Goal: Transaction & Acquisition: Purchase product/service

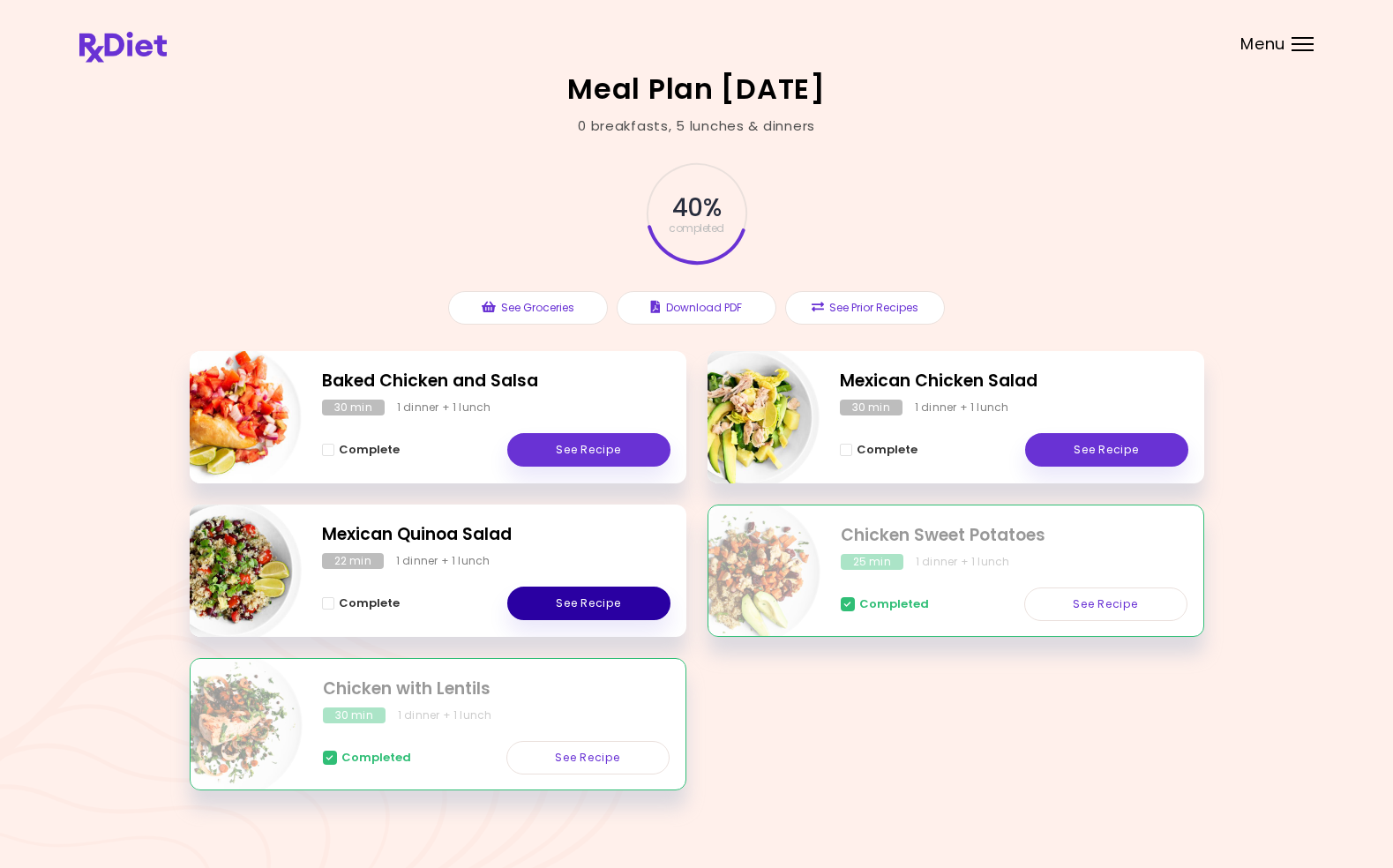
click at [600, 599] on link "See Recipe" at bounding box center [589, 603] width 163 height 34
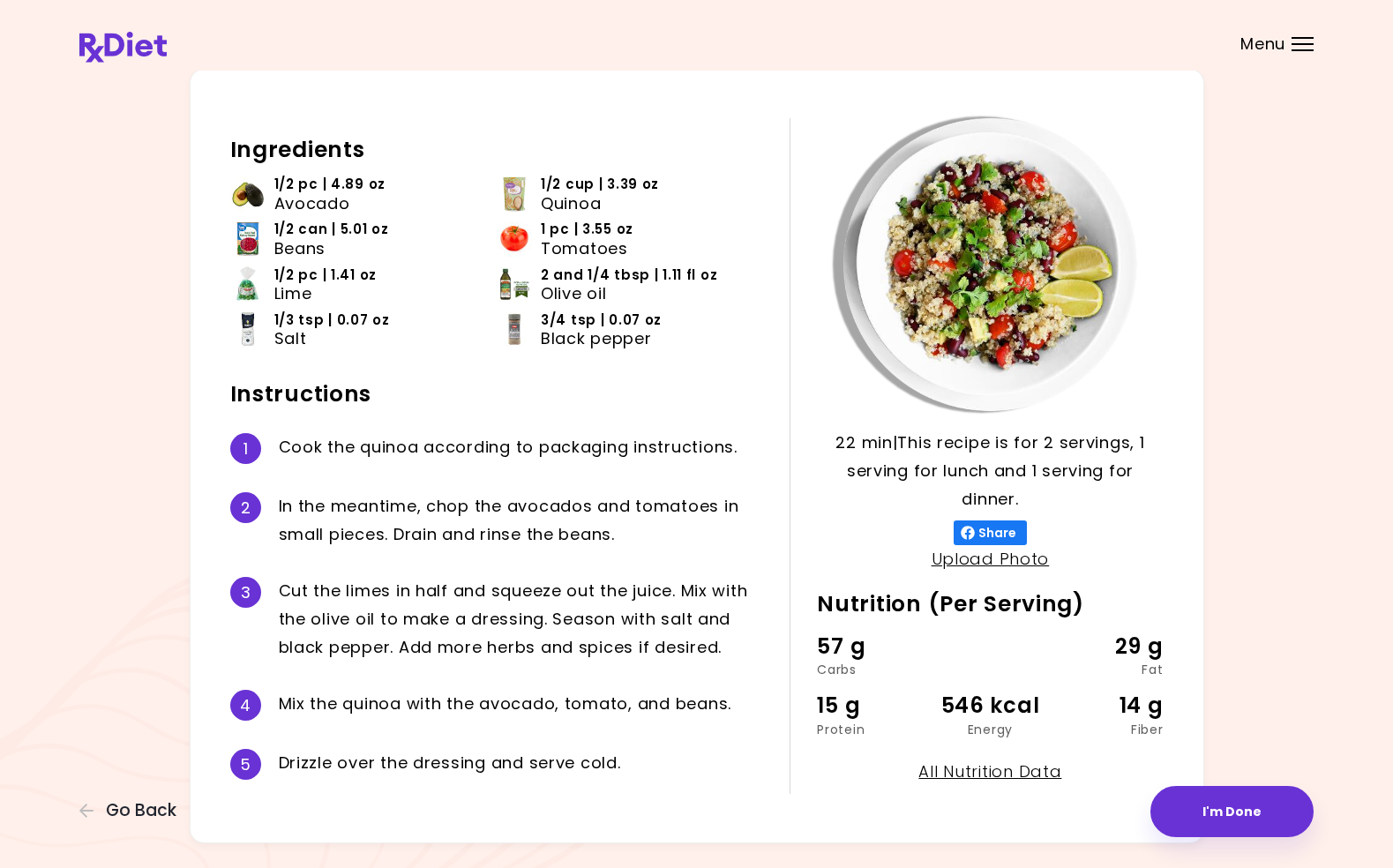
scroll to position [59, 0]
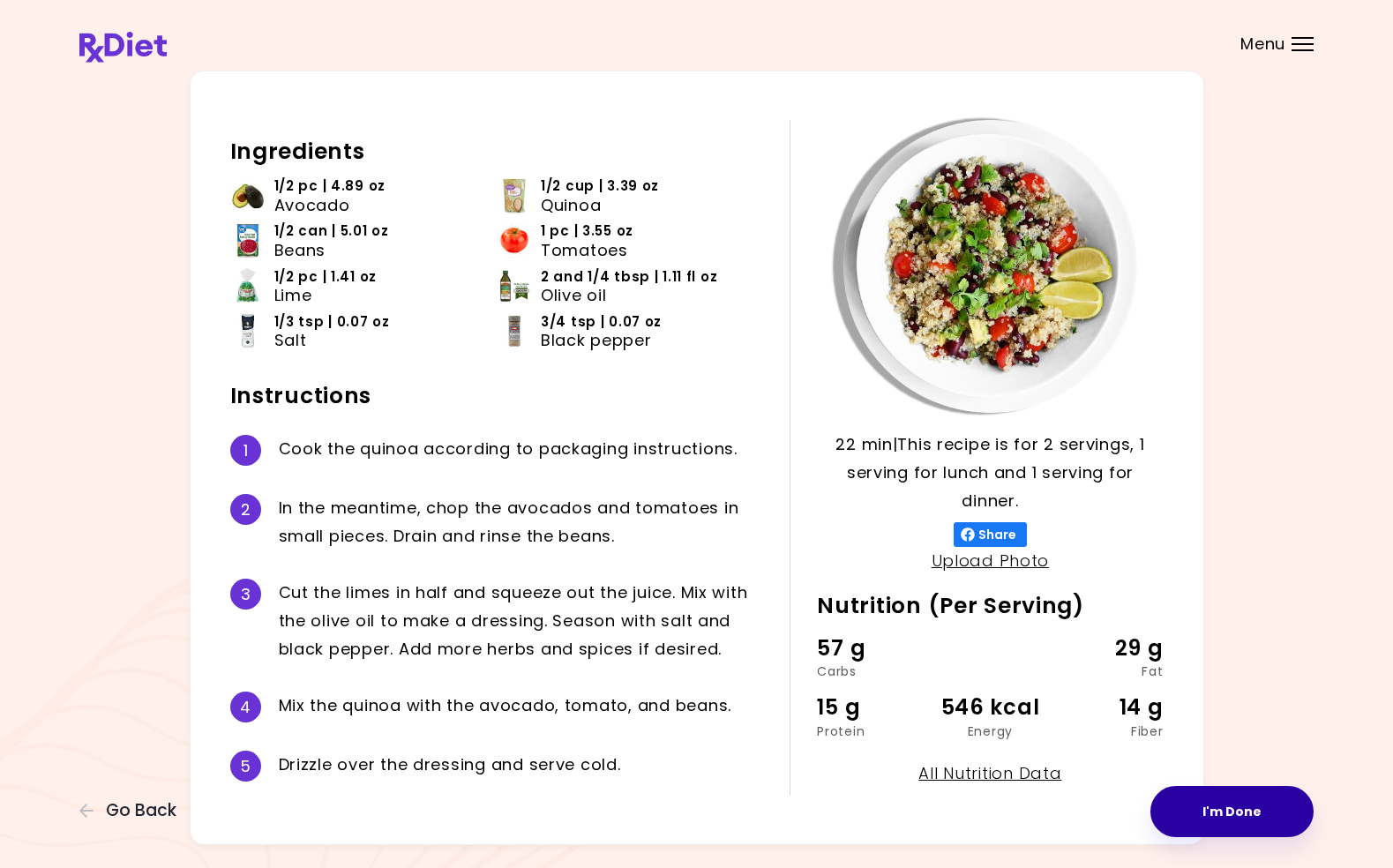
click at [1213, 795] on button "I'm Done" at bounding box center [1232, 811] width 163 height 51
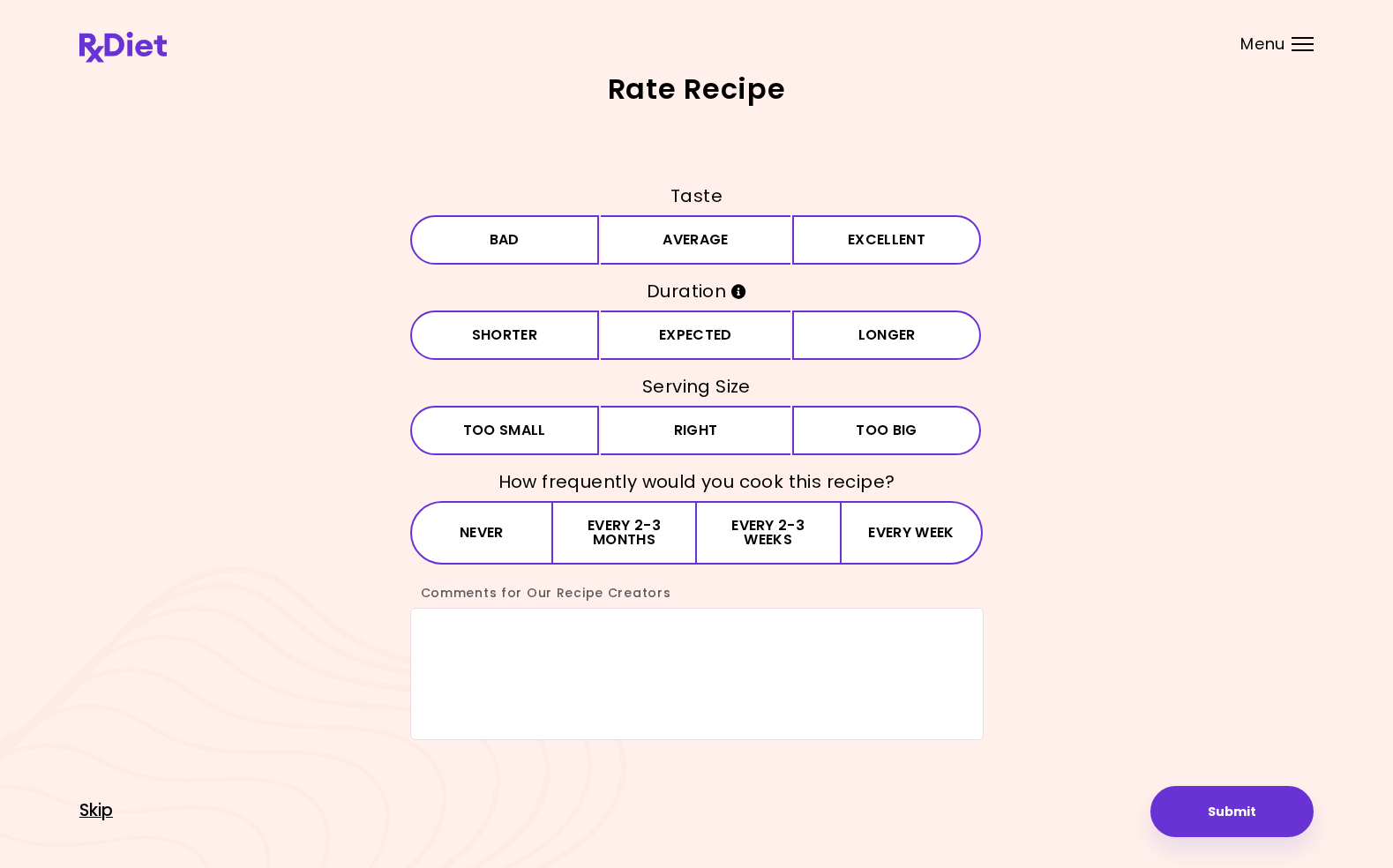
click at [92, 810] on span "Skip" at bounding box center [96, 811] width 34 height 19
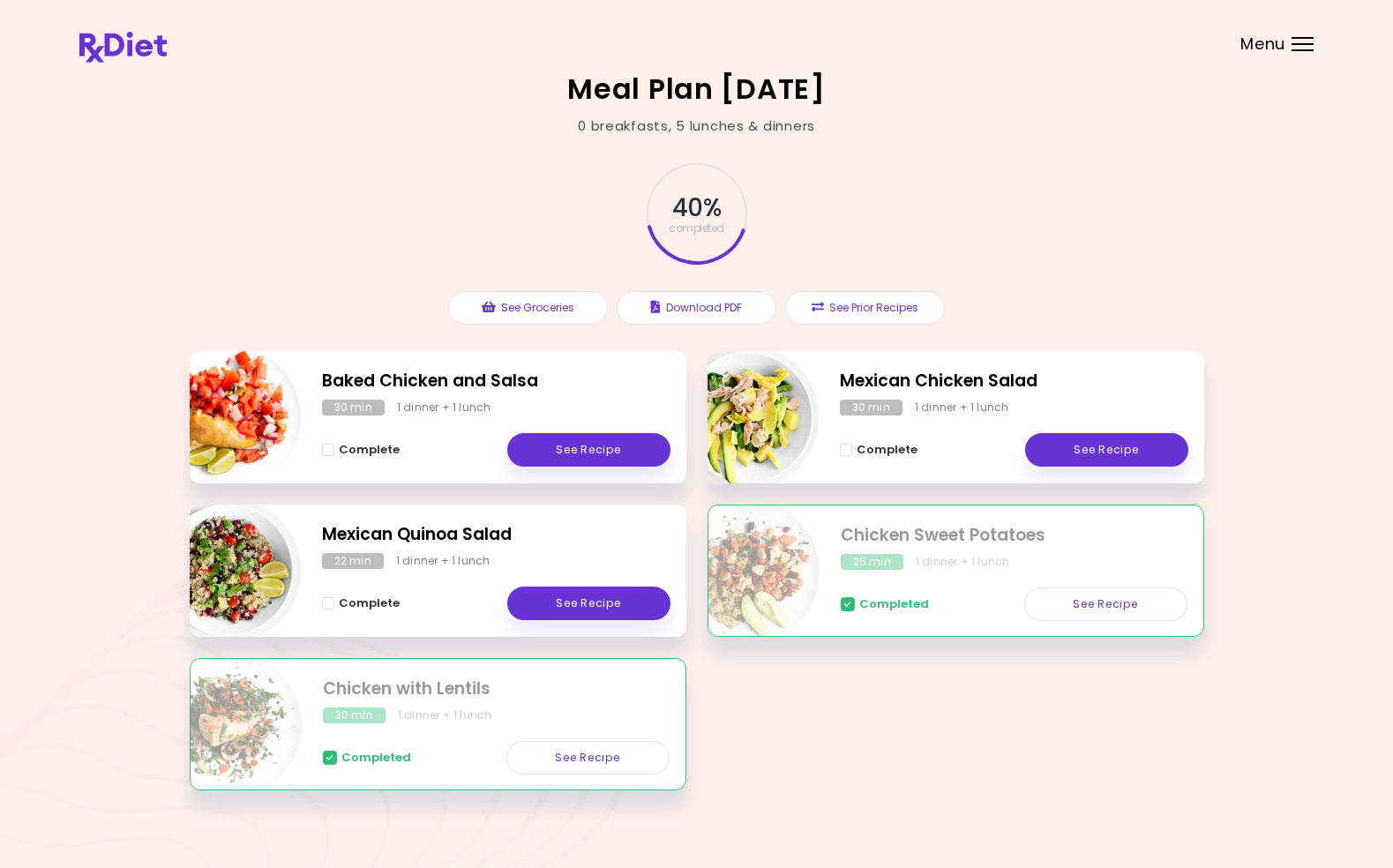
click at [1302, 41] on div "Menu" at bounding box center [1302, 43] width 22 height 14
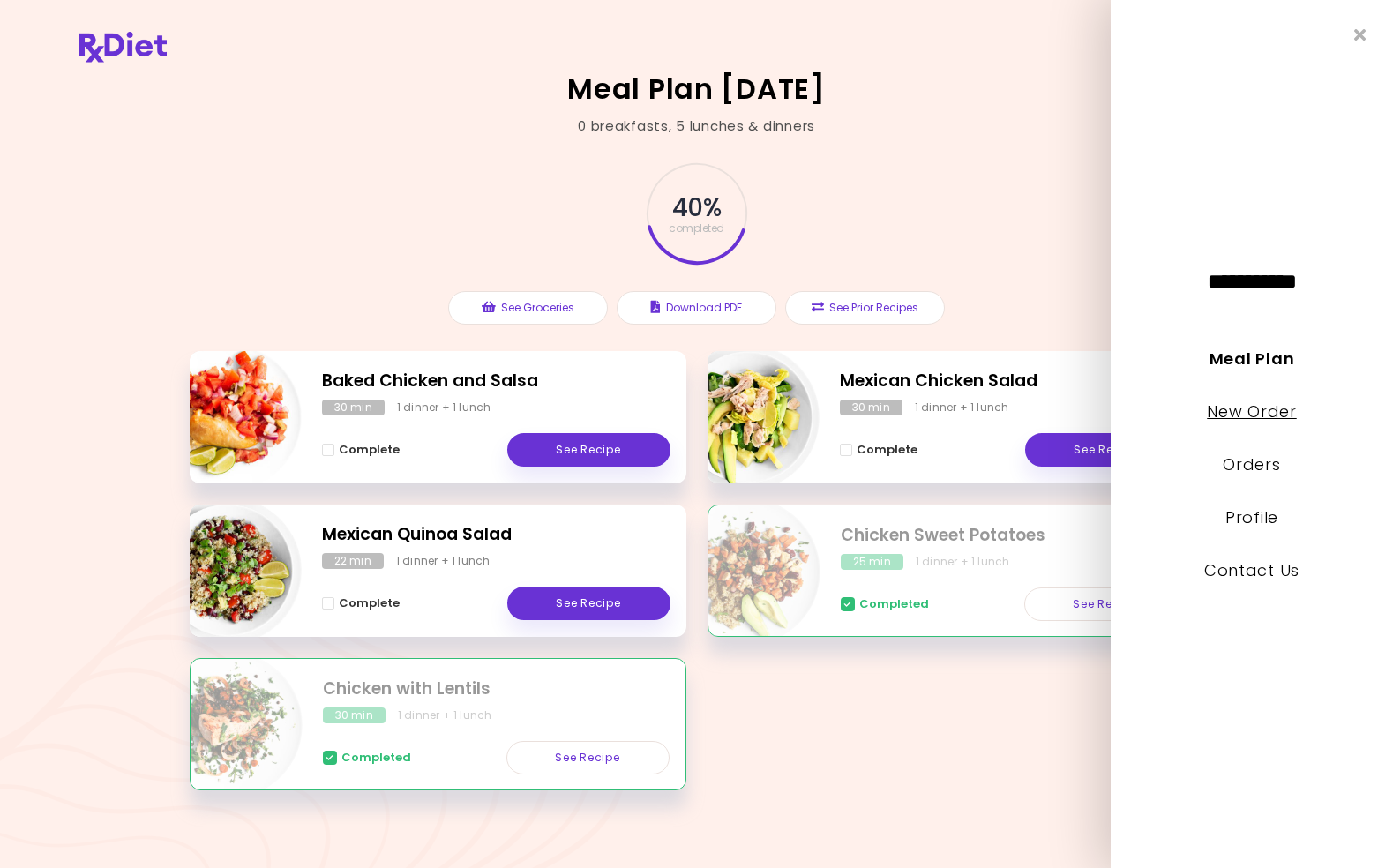
click at [1250, 409] on link "New Order" at bounding box center [1252, 411] width 89 height 22
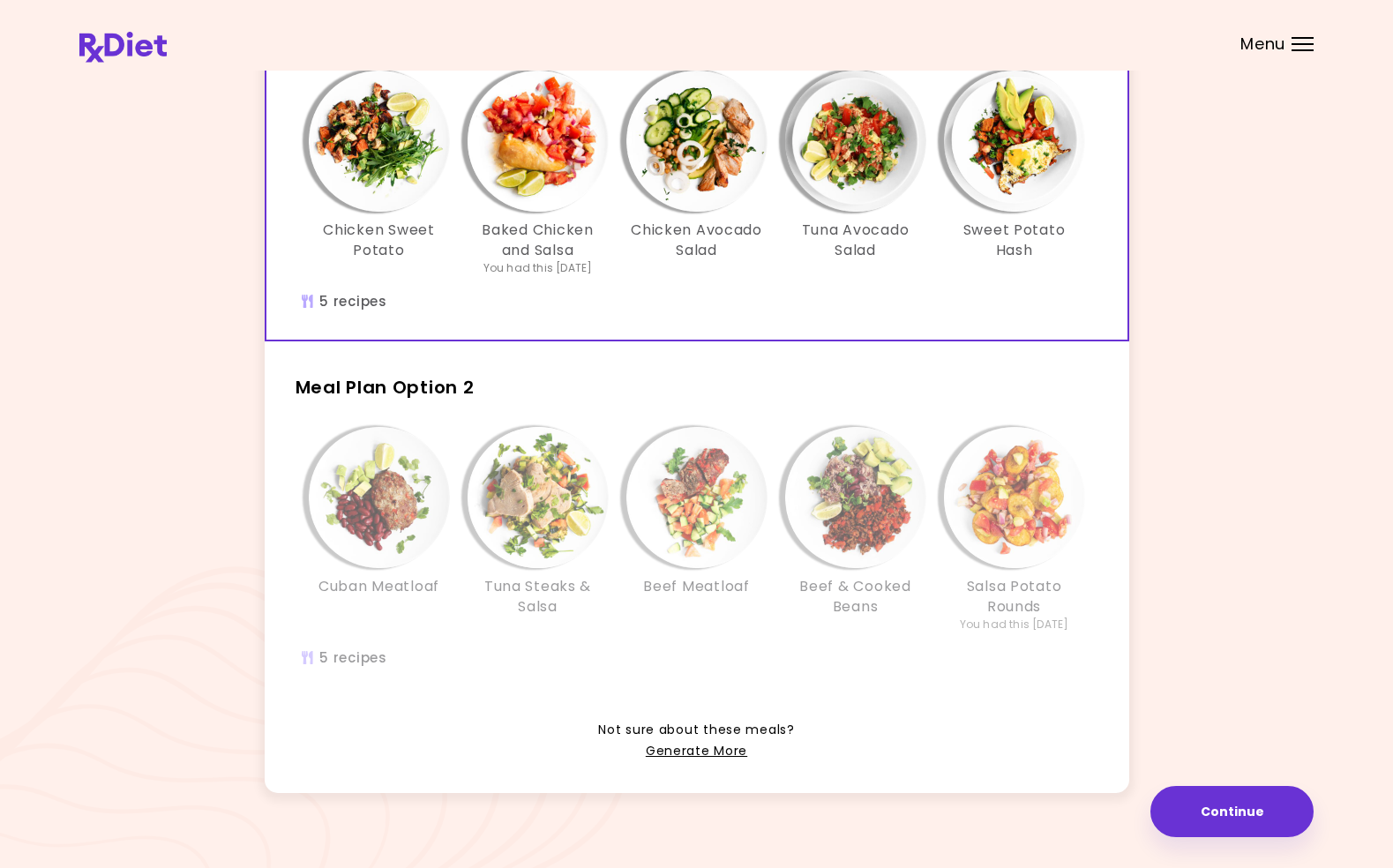
scroll to position [175, 0]
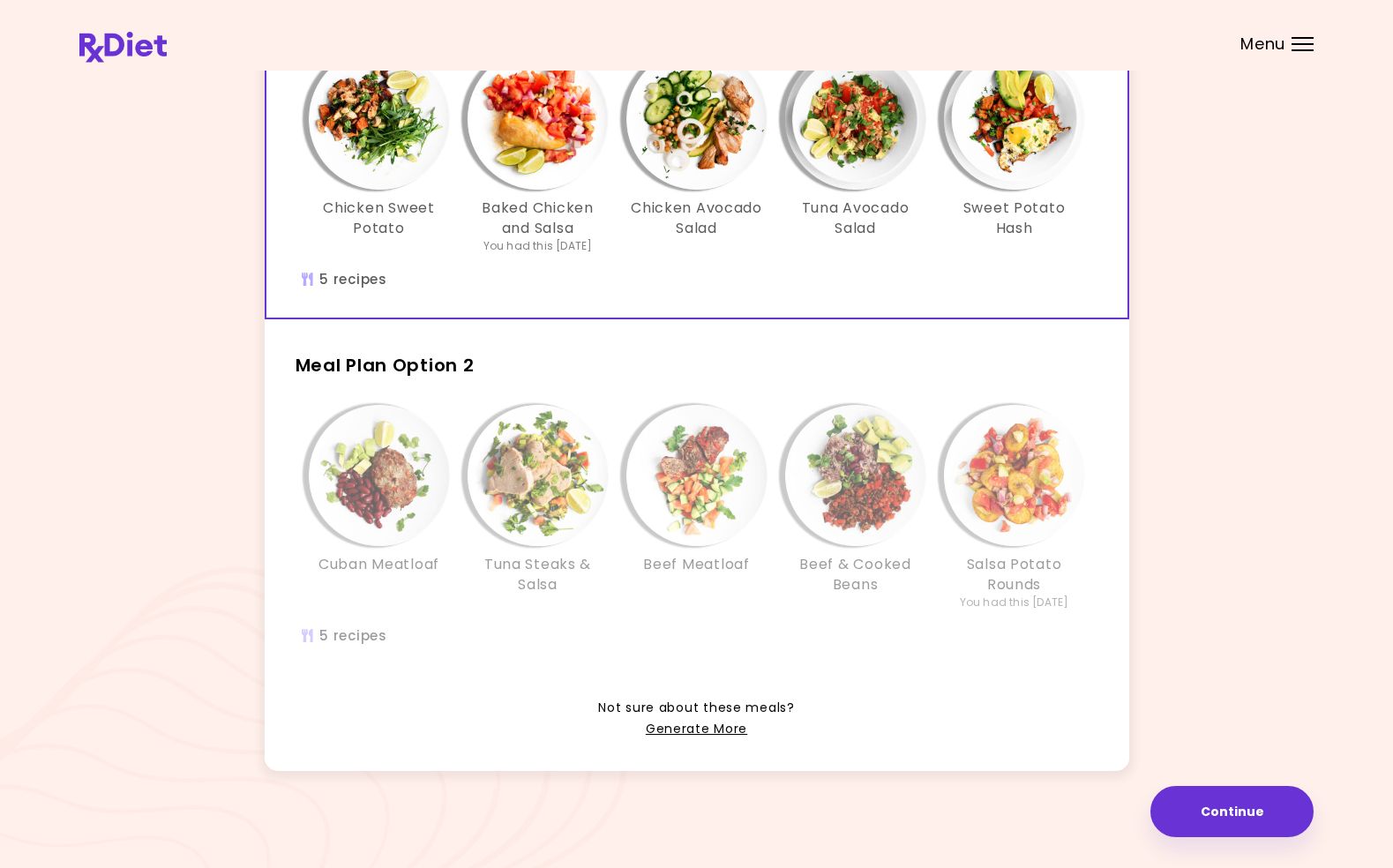
click at [681, 436] on img "Info - Beef Meatloaf - Meal Plan Option 2" at bounding box center [697, 476] width 141 height 141
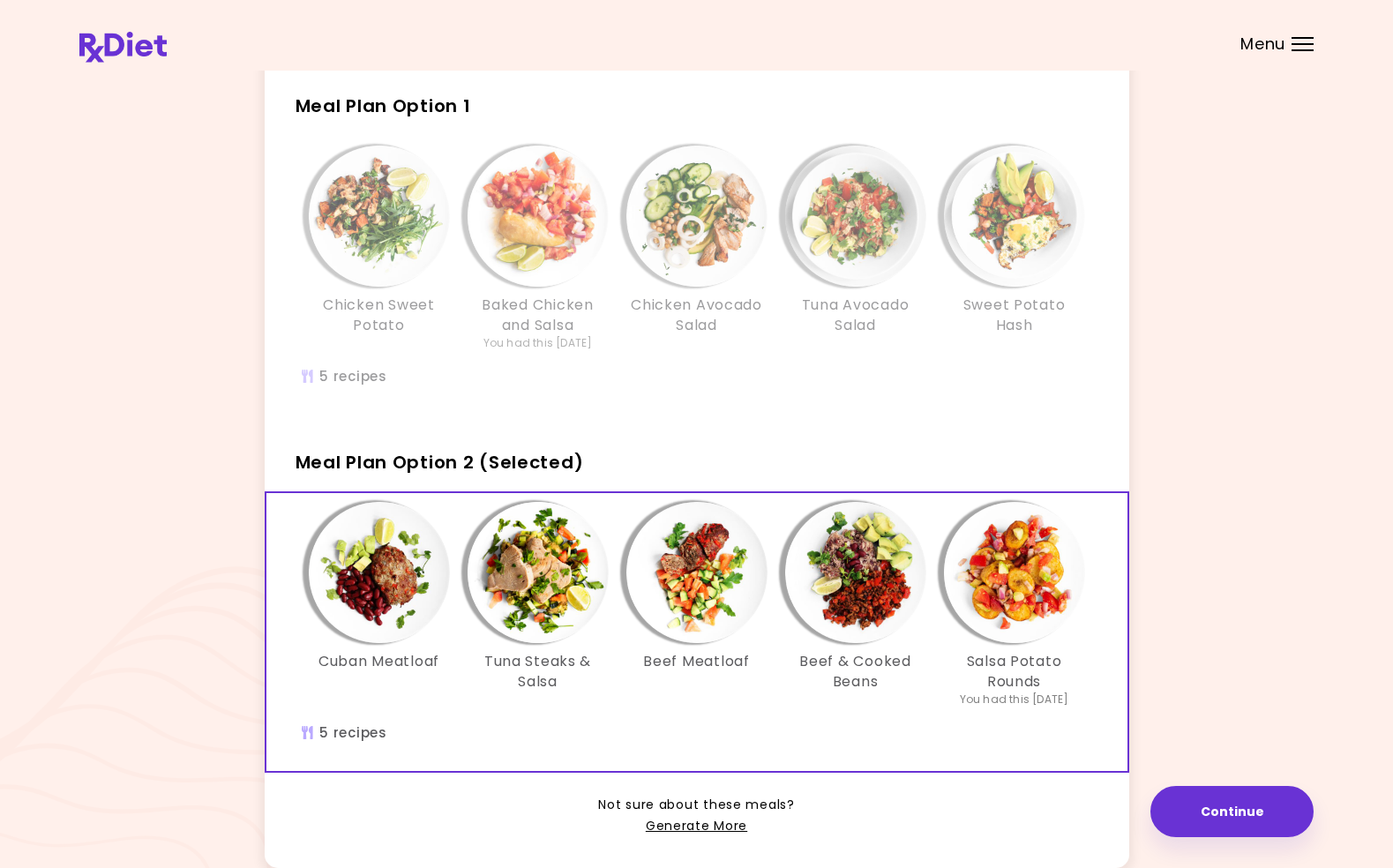
scroll to position [76, 0]
click at [682, 250] on img "Info - Chicken Avocado Salad - Meal Plan Option 1" at bounding box center [697, 217] width 141 height 141
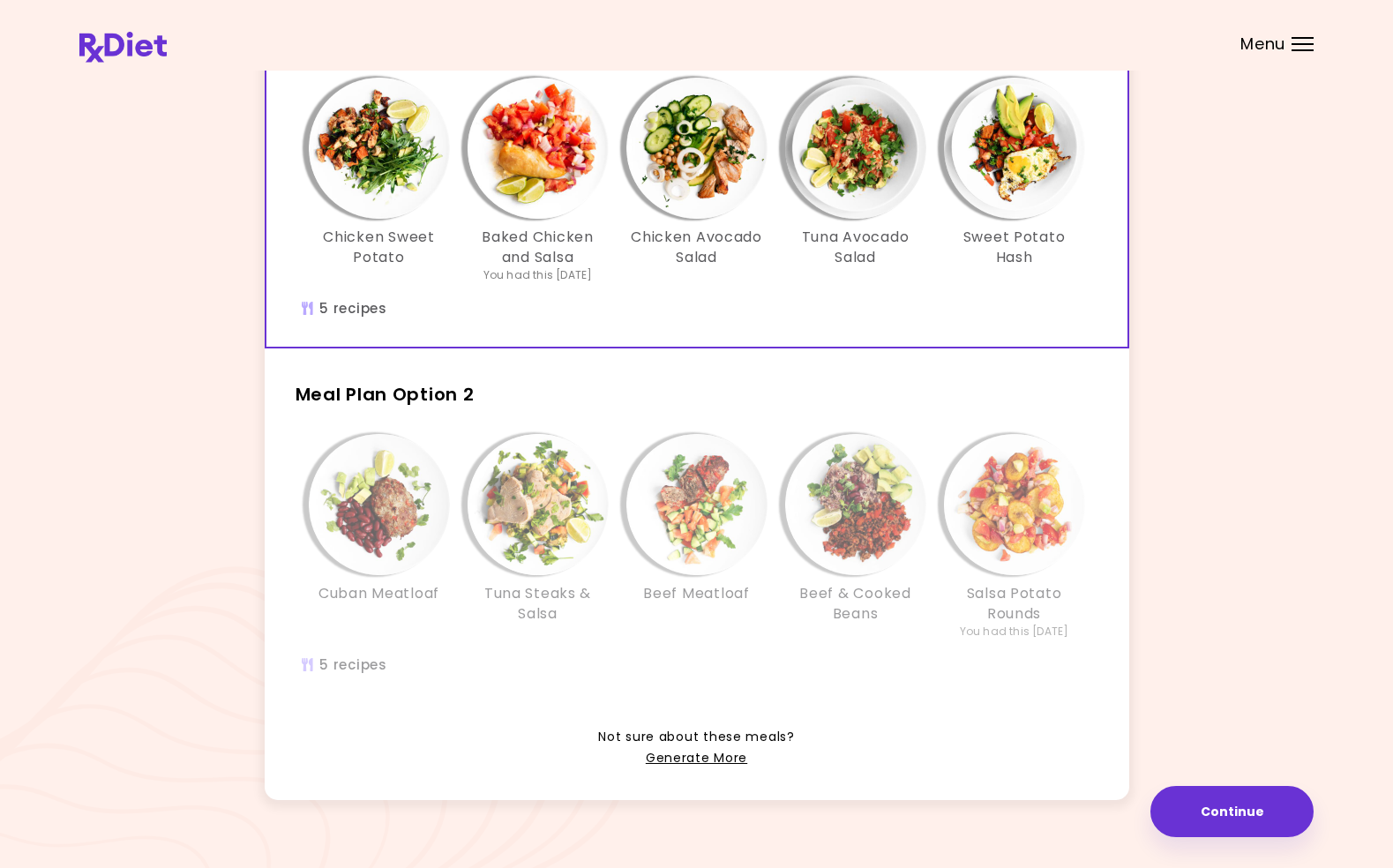
scroll to position [175, 0]
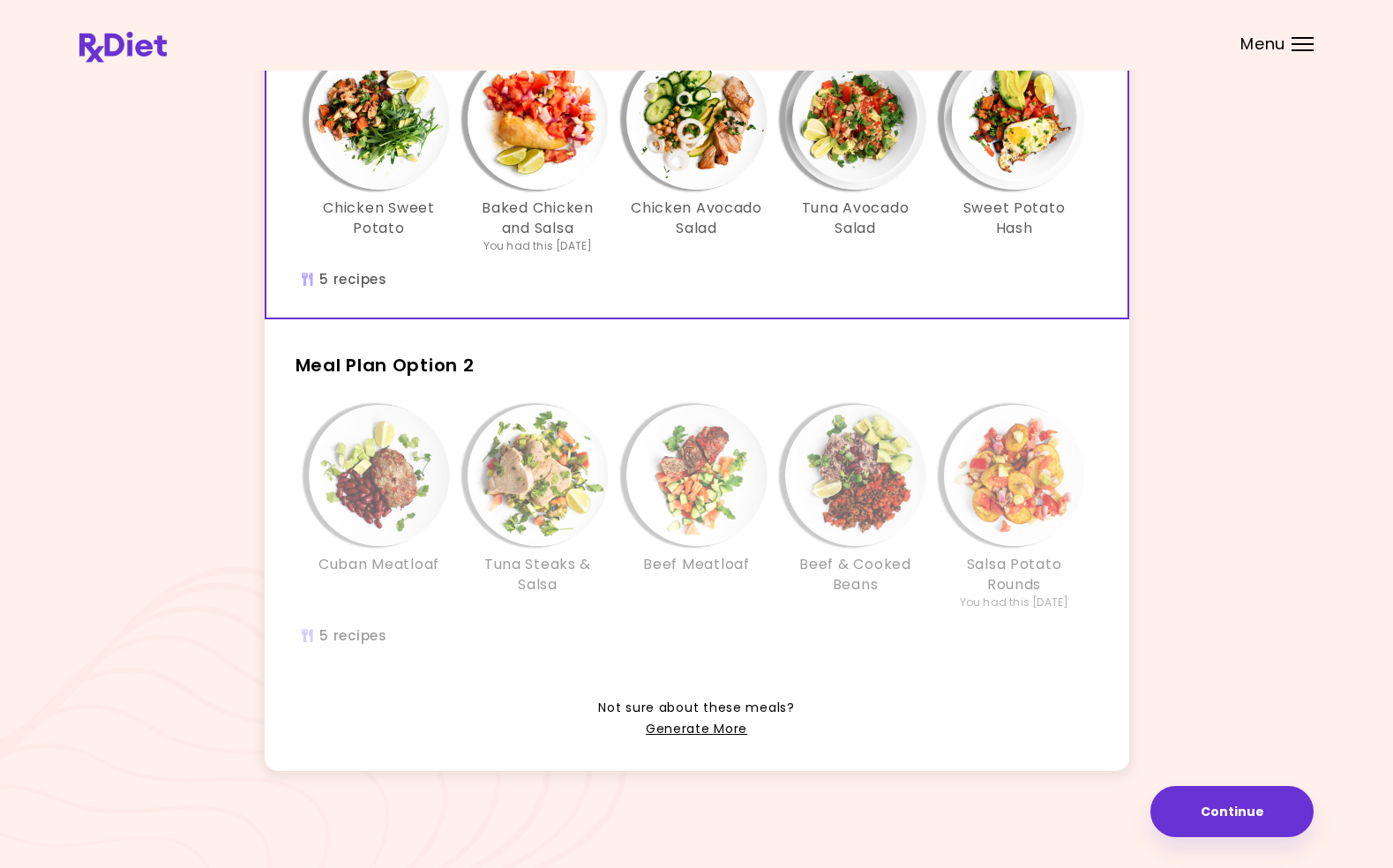
click at [700, 528] on img "Info - Beef Meatloaf - Meal Plan Option 2" at bounding box center [697, 476] width 141 height 141
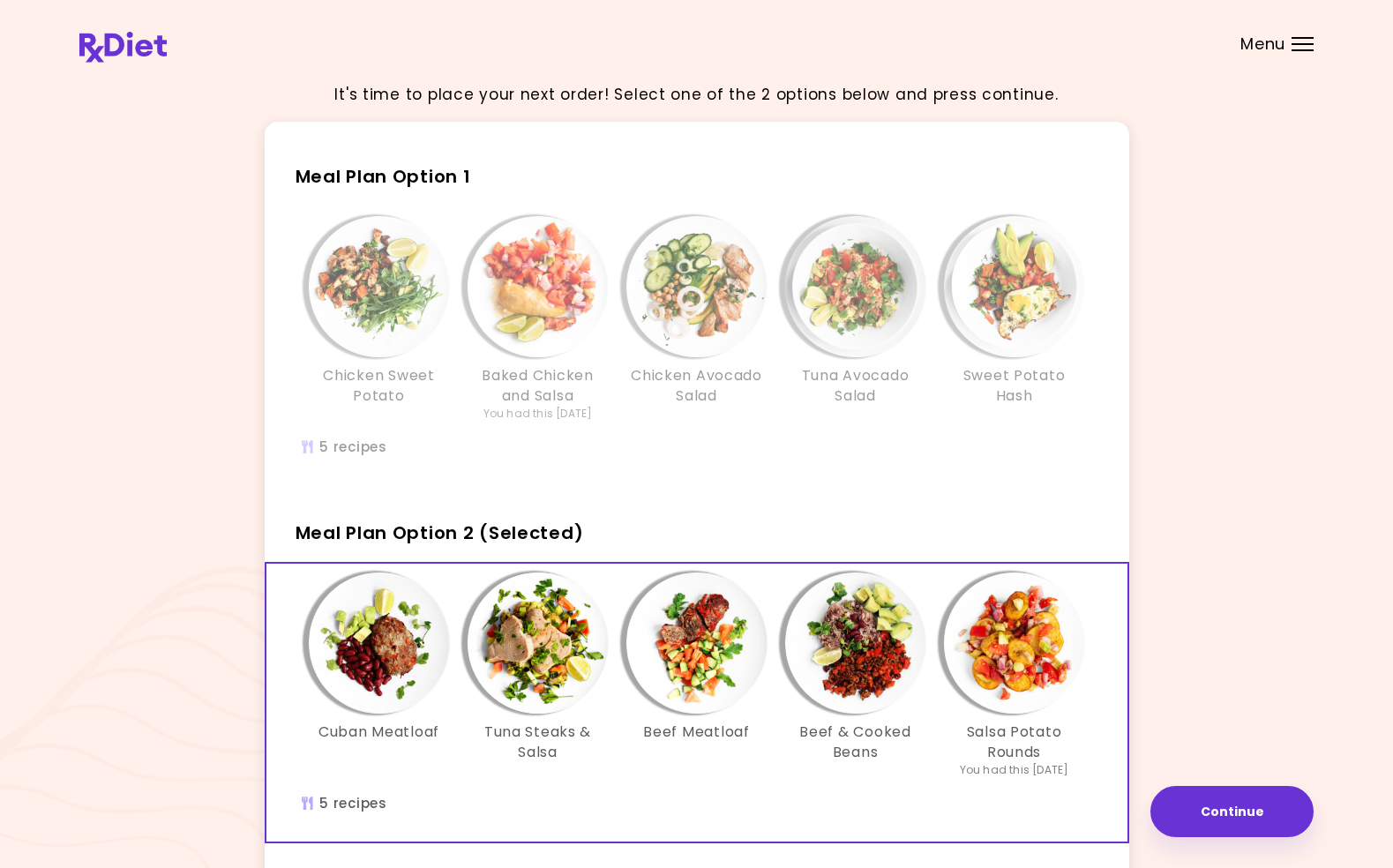
scroll to position [0, 0]
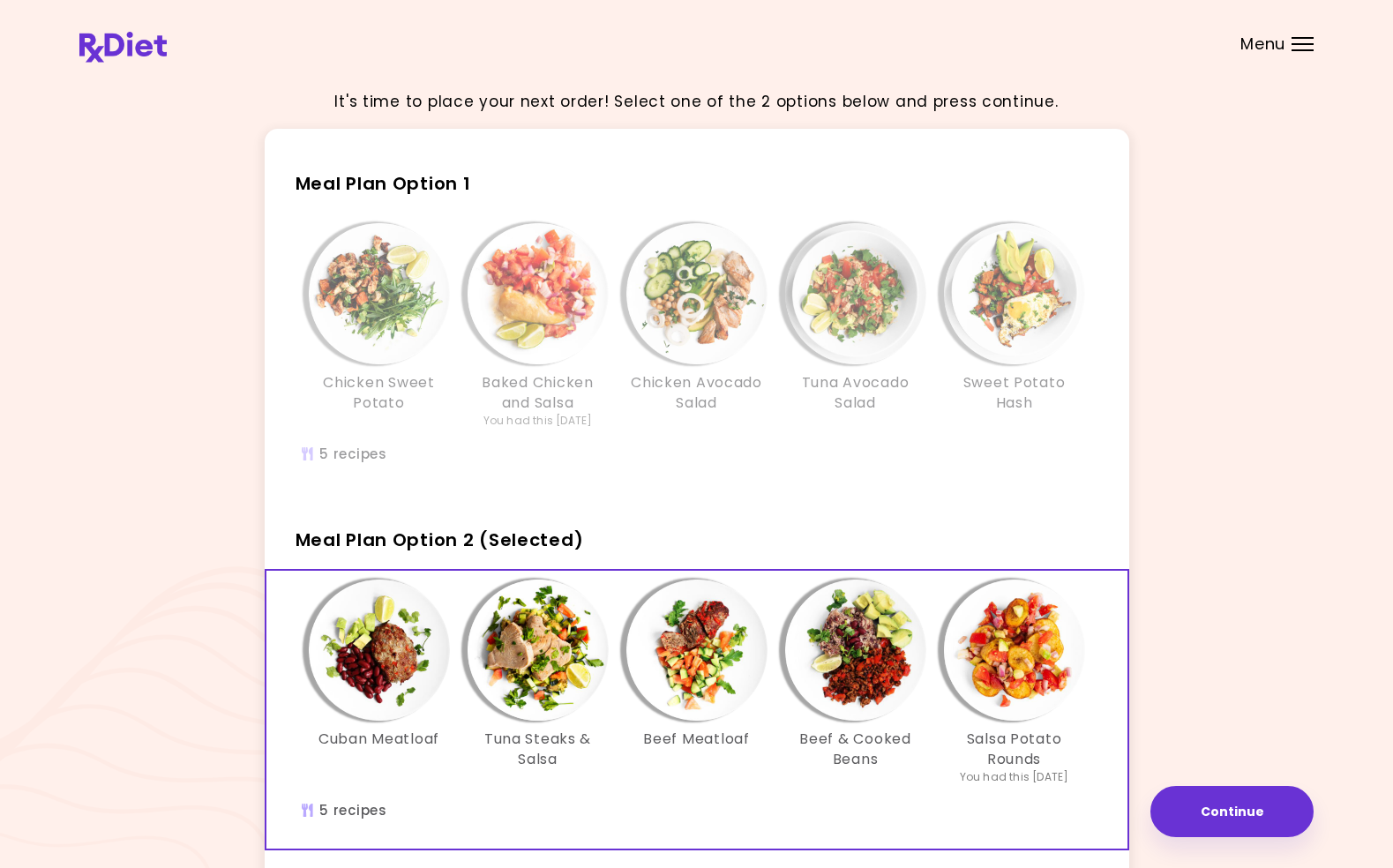
click at [696, 281] on img "Info - Chicken Avocado Salad - Meal Plan Option 1" at bounding box center [697, 294] width 141 height 141
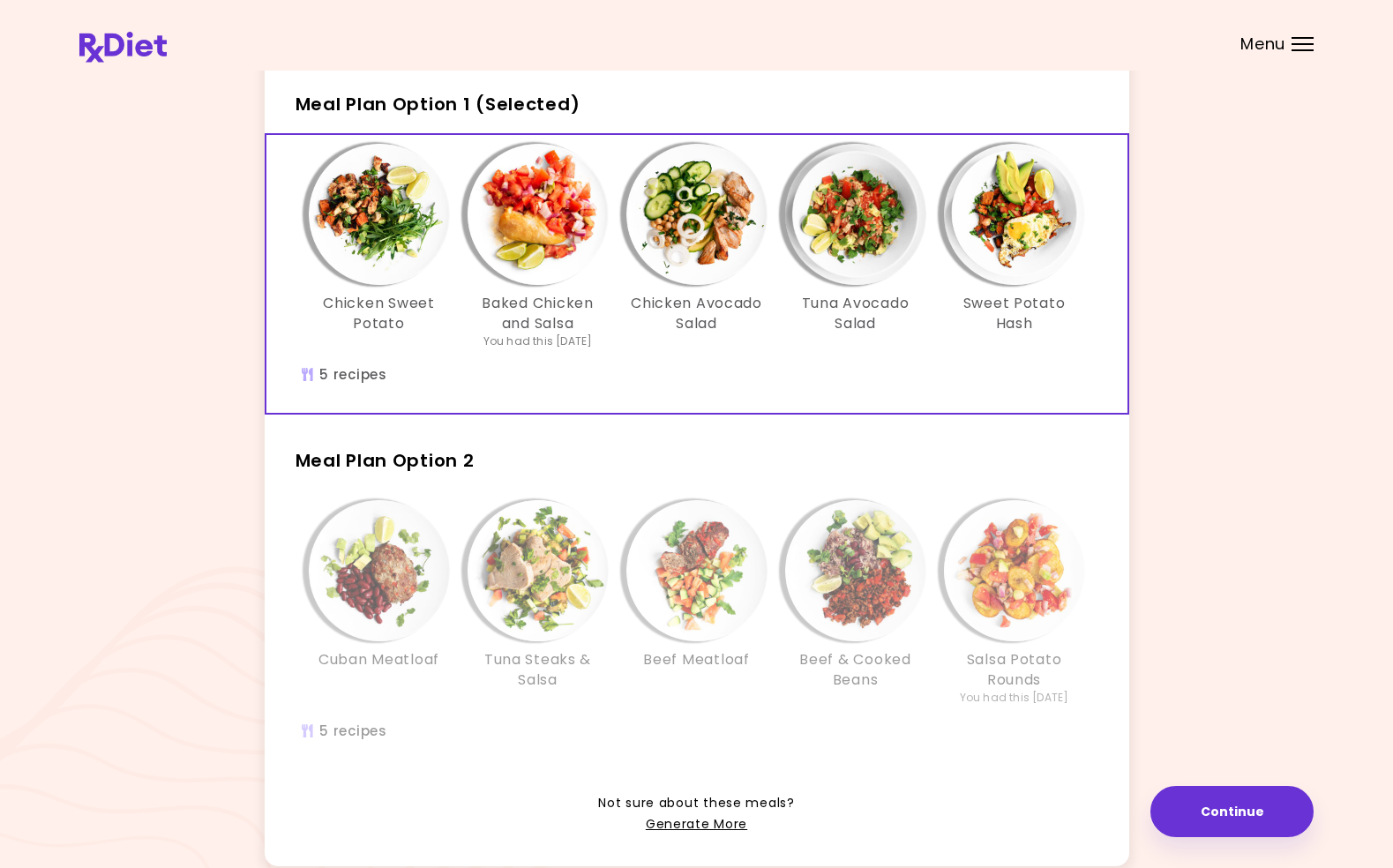
scroll to position [81, 0]
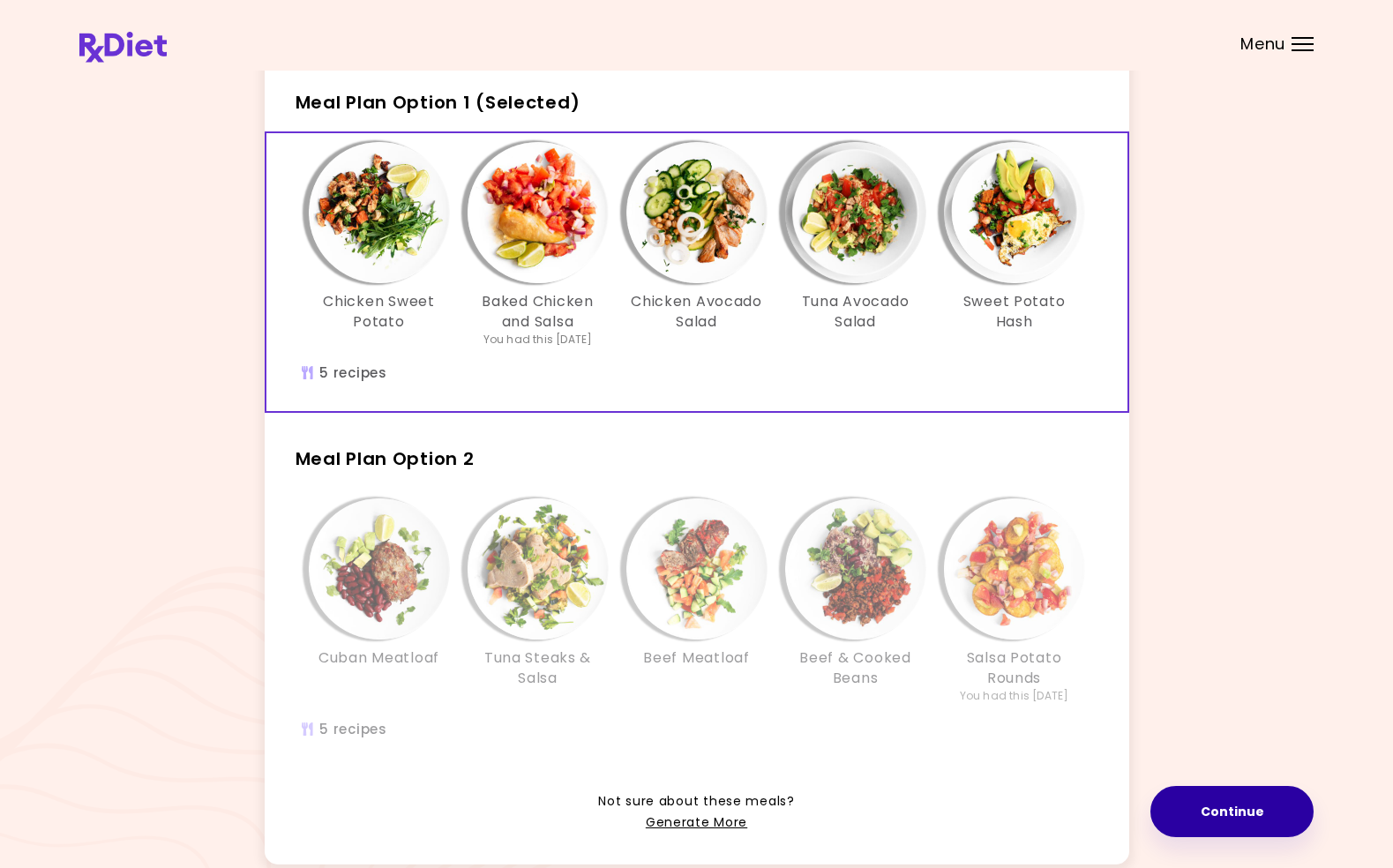
click at [1231, 823] on button "Continue" at bounding box center [1232, 811] width 163 height 51
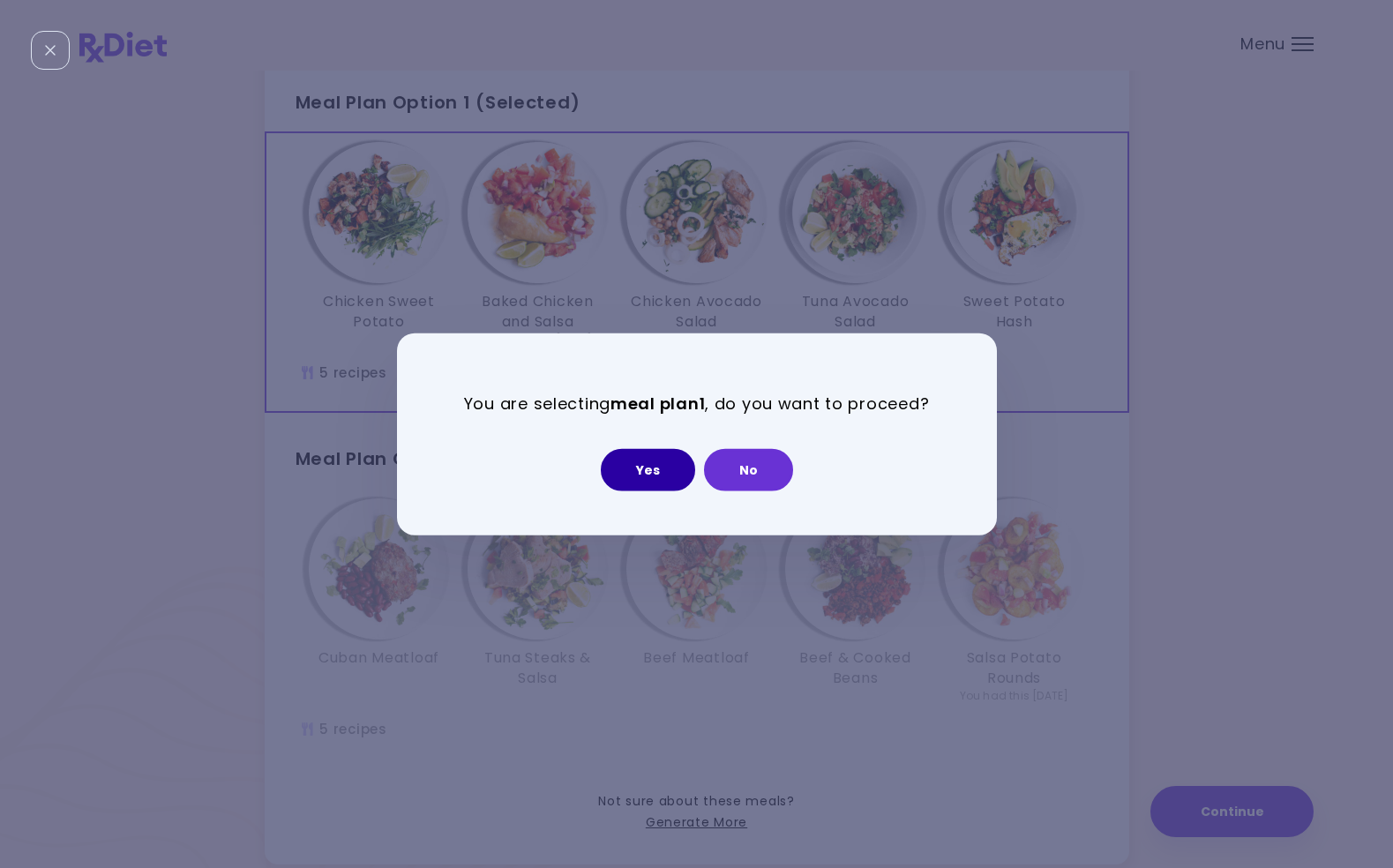
click at [634, 467] on button "Yes" at bounding box center [649, 470] width 95 height 43
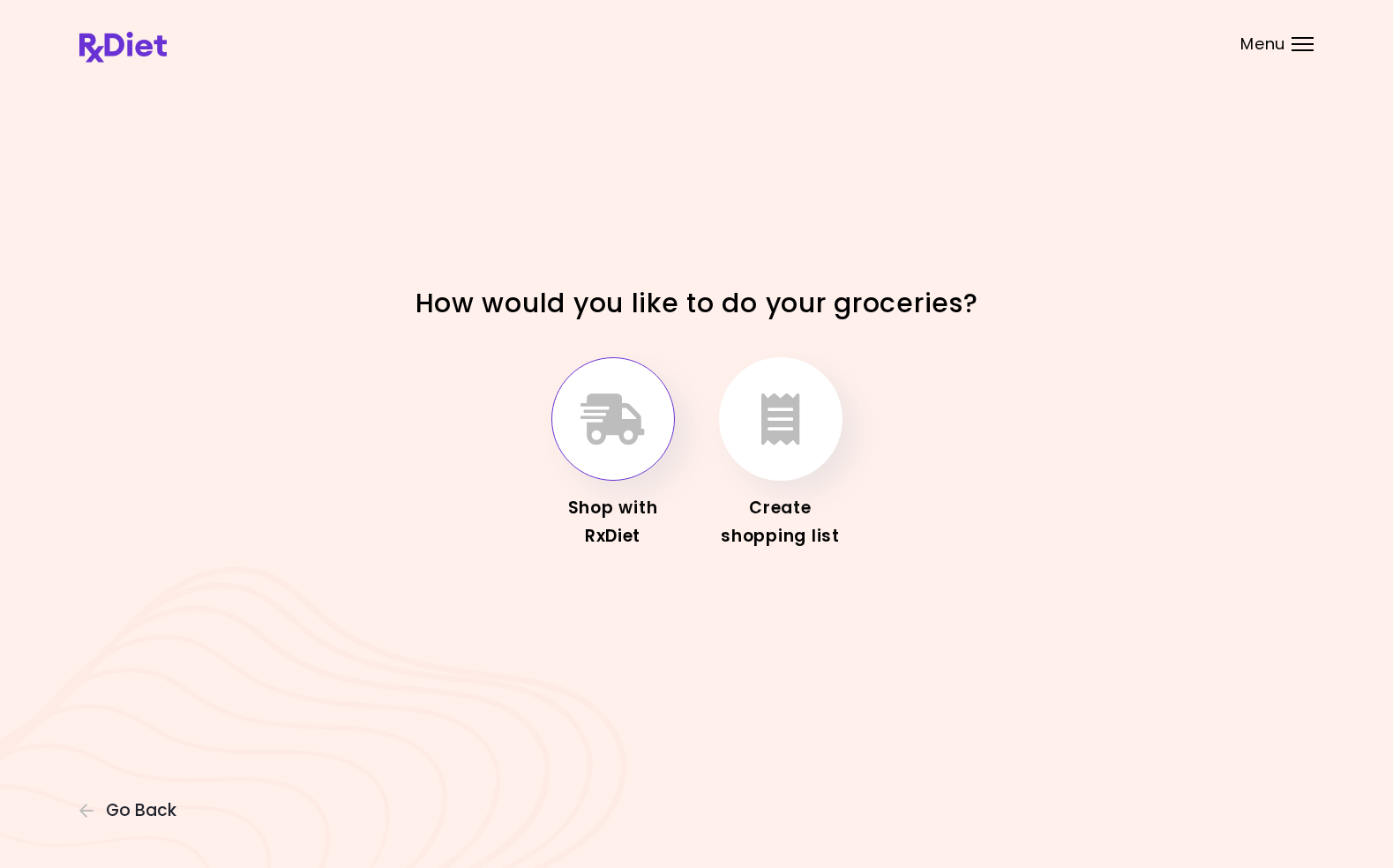
click at [625, 439] on icon "button" at bounding box center [613, 419] width 65 height 51
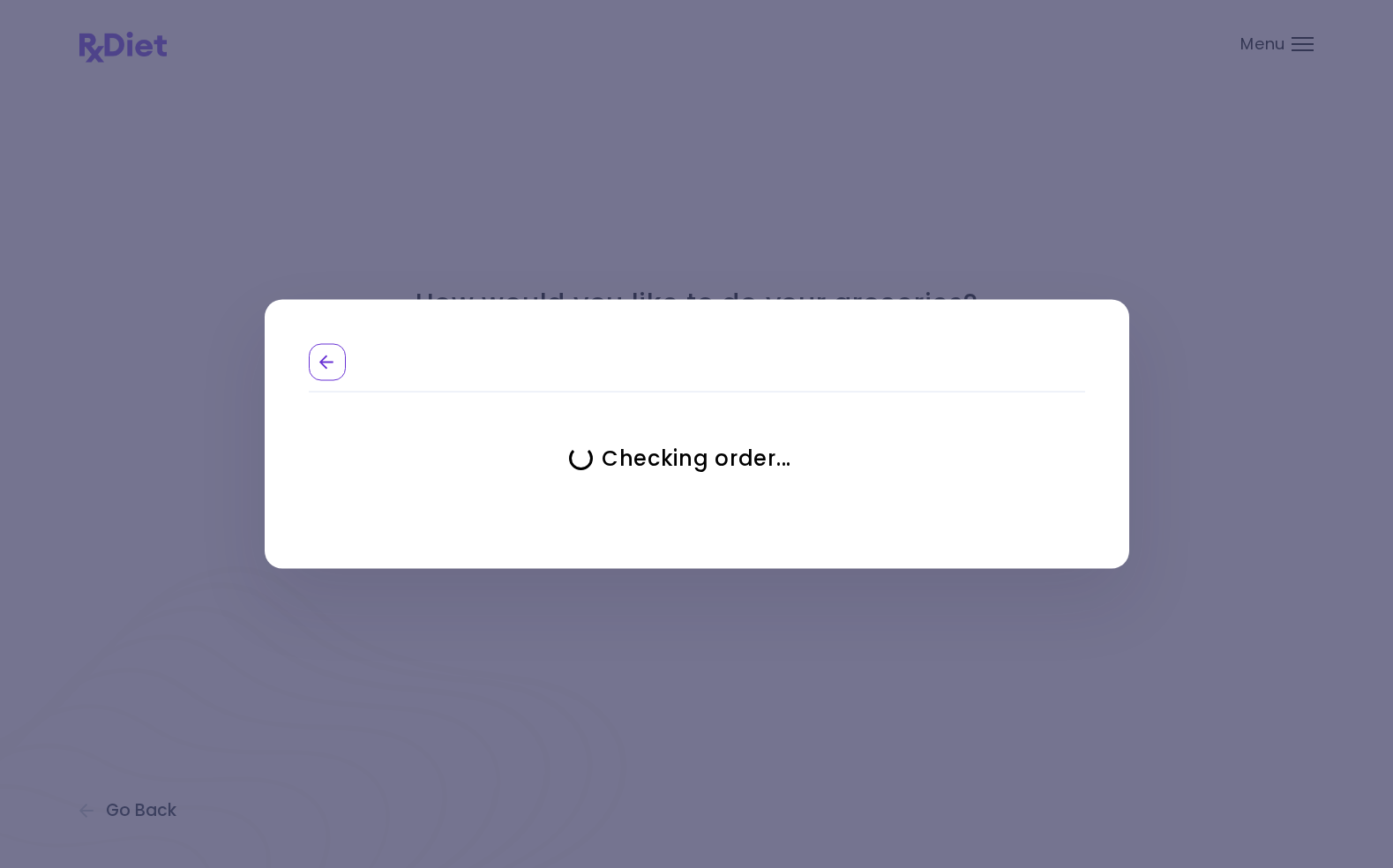
select select "**********"
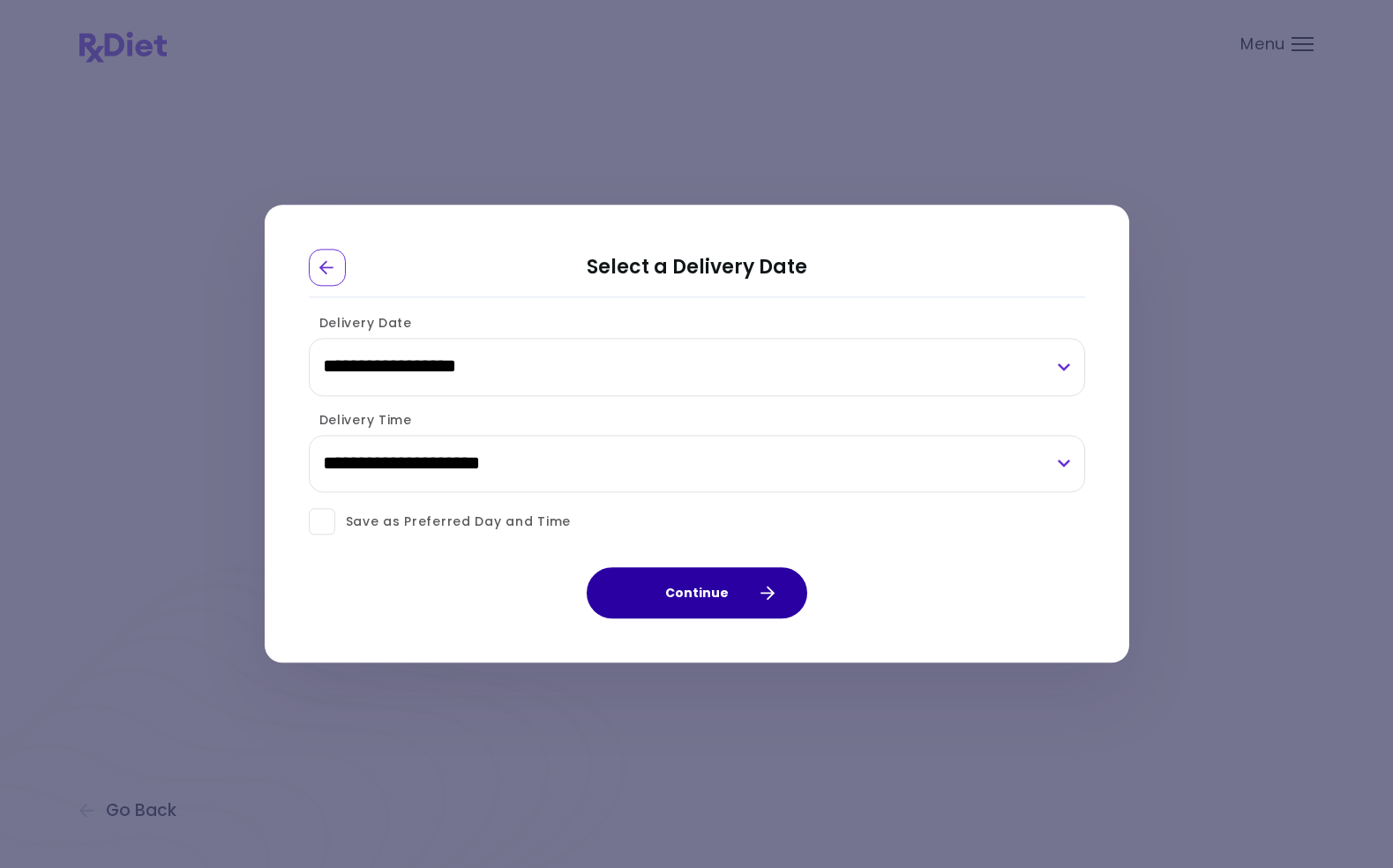
click at [706, 591] on button "Continue" at bounding box center [697, 593] width 220 height 51
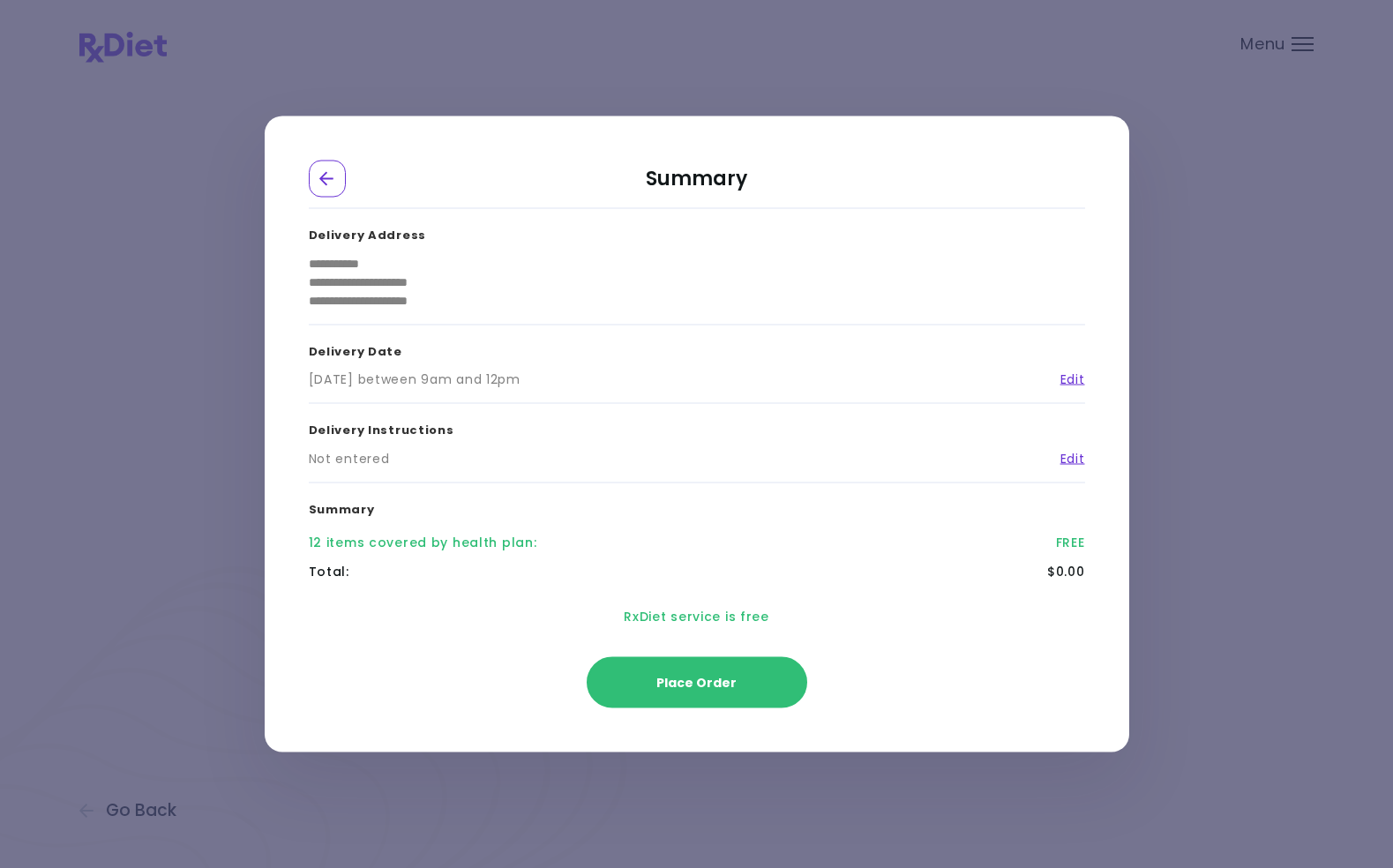
click at [1209, 455] on div "**********" at bounding box center [696, 434] width 1393 height 868
click at [324, 166] on div "Go Back" at bounding box center [327, 179] width 37 height 37
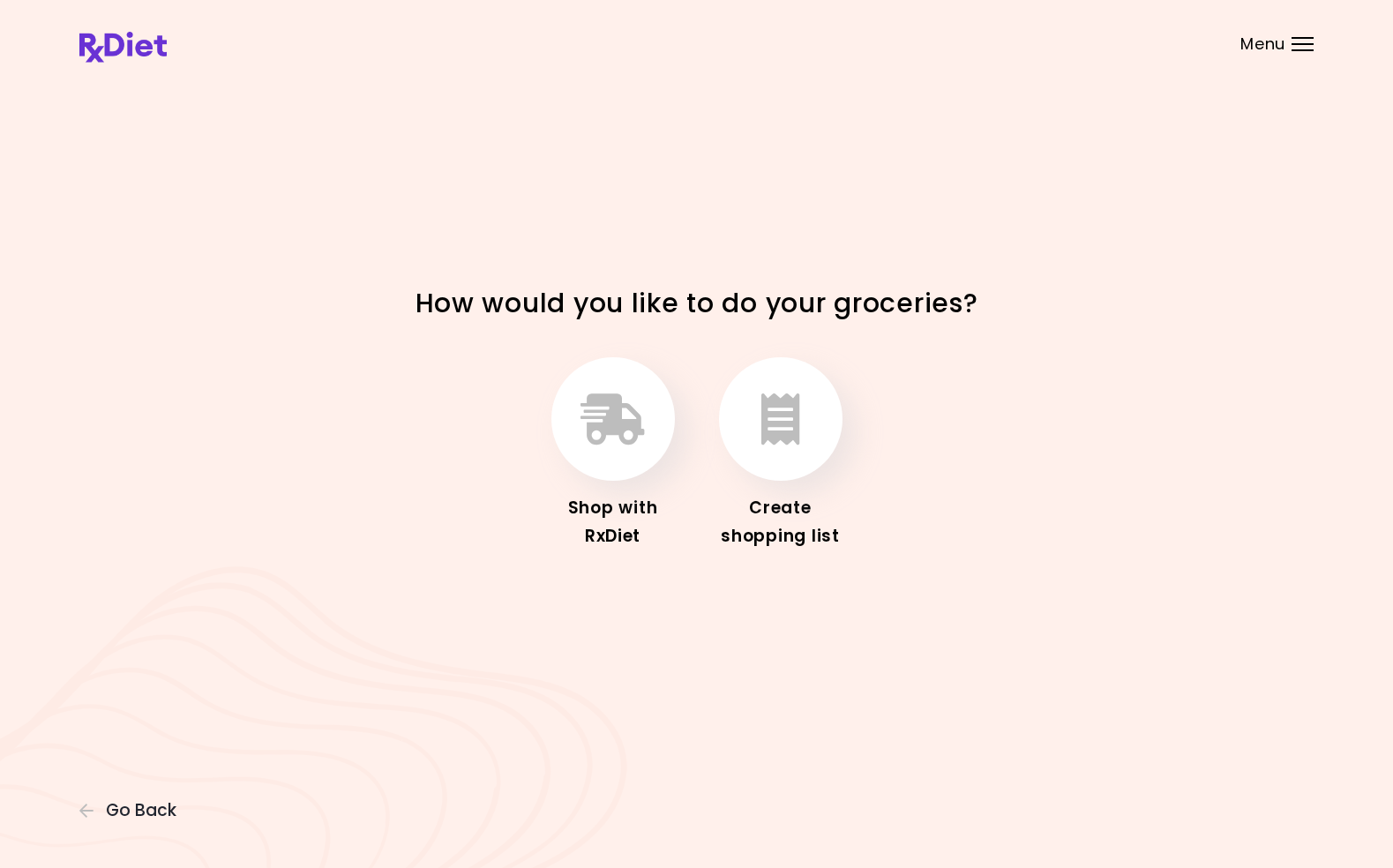
click at [137, 46] on img at bounding box center [123, 47] width 87 height 31
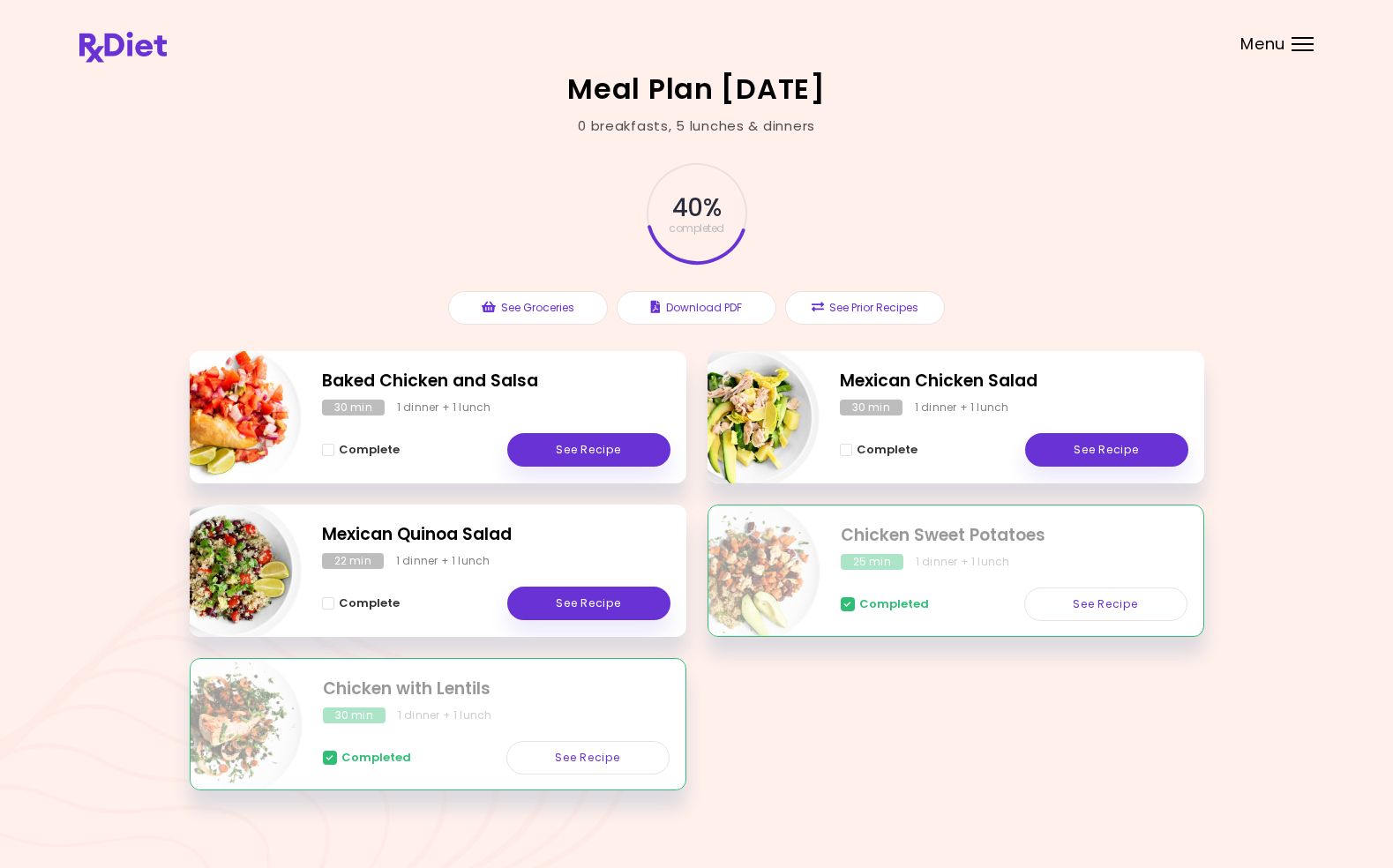
click at [1302, 43] on div at bounding box center [1302, 44] width 22 height 2
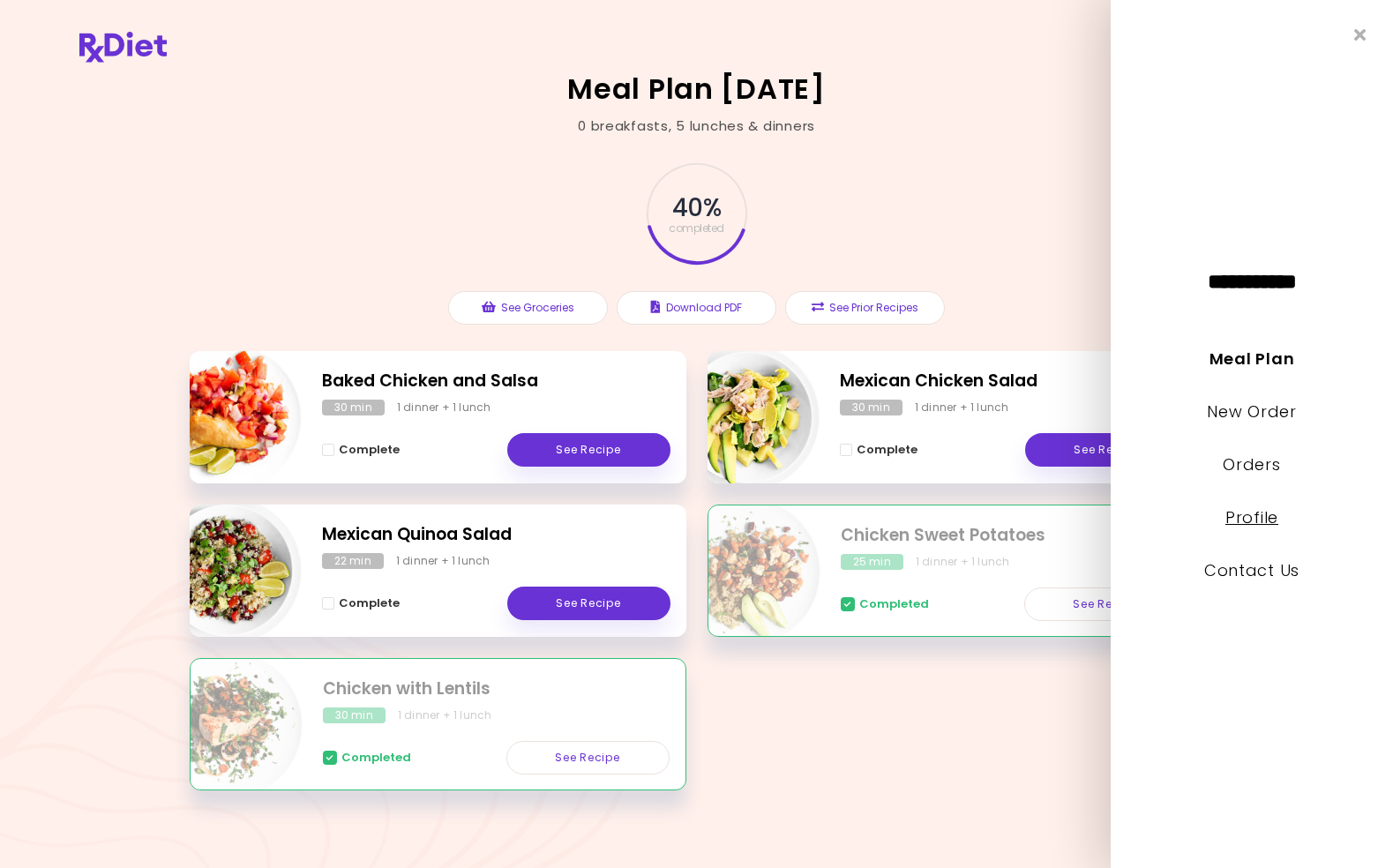
click at [1250, 519] on link "Profile" at bounding box center [1252, 517] width 53 height 22
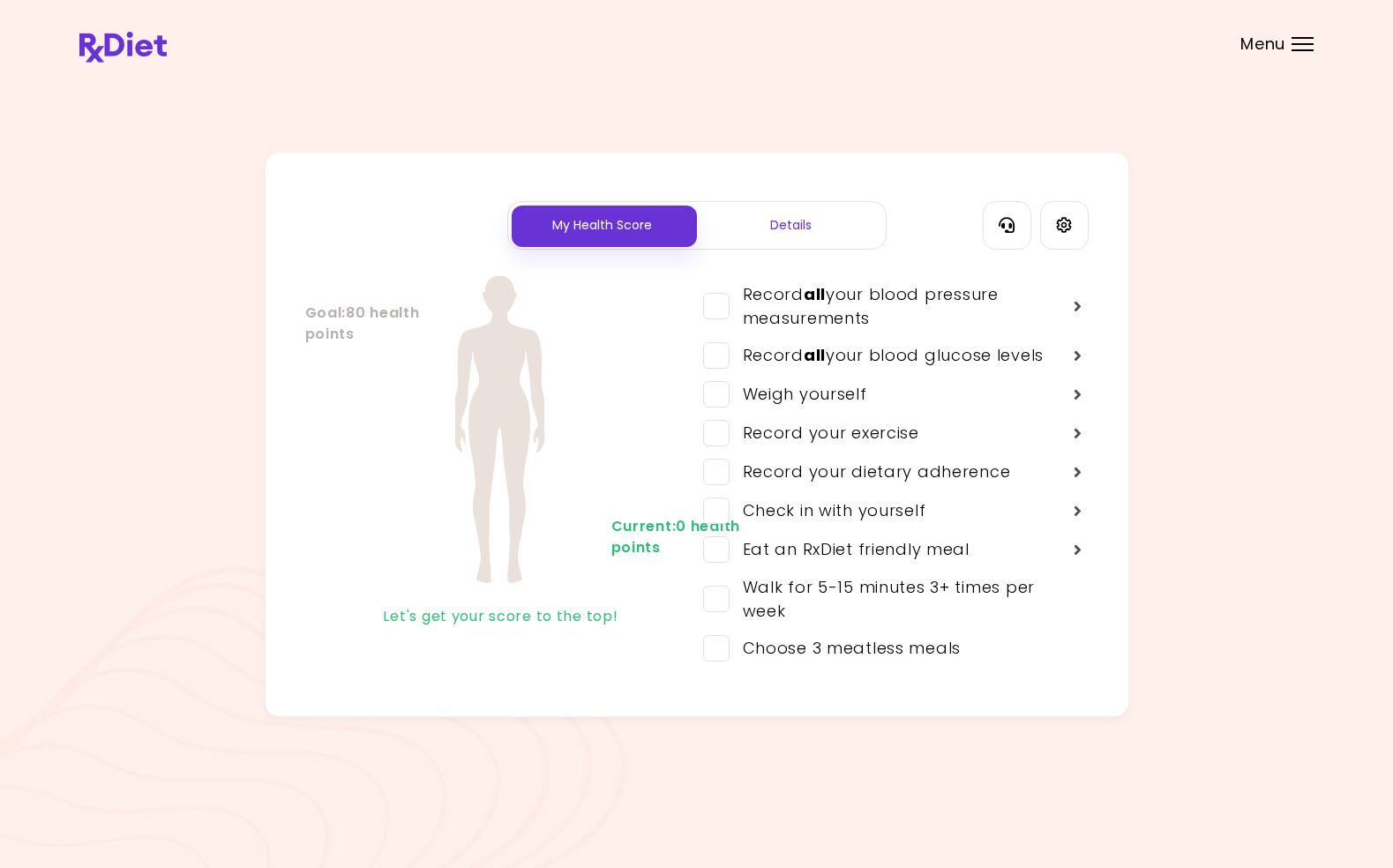
click at [754, 237] on div "Details" at bounding box center [791, 225] width 189 height 46
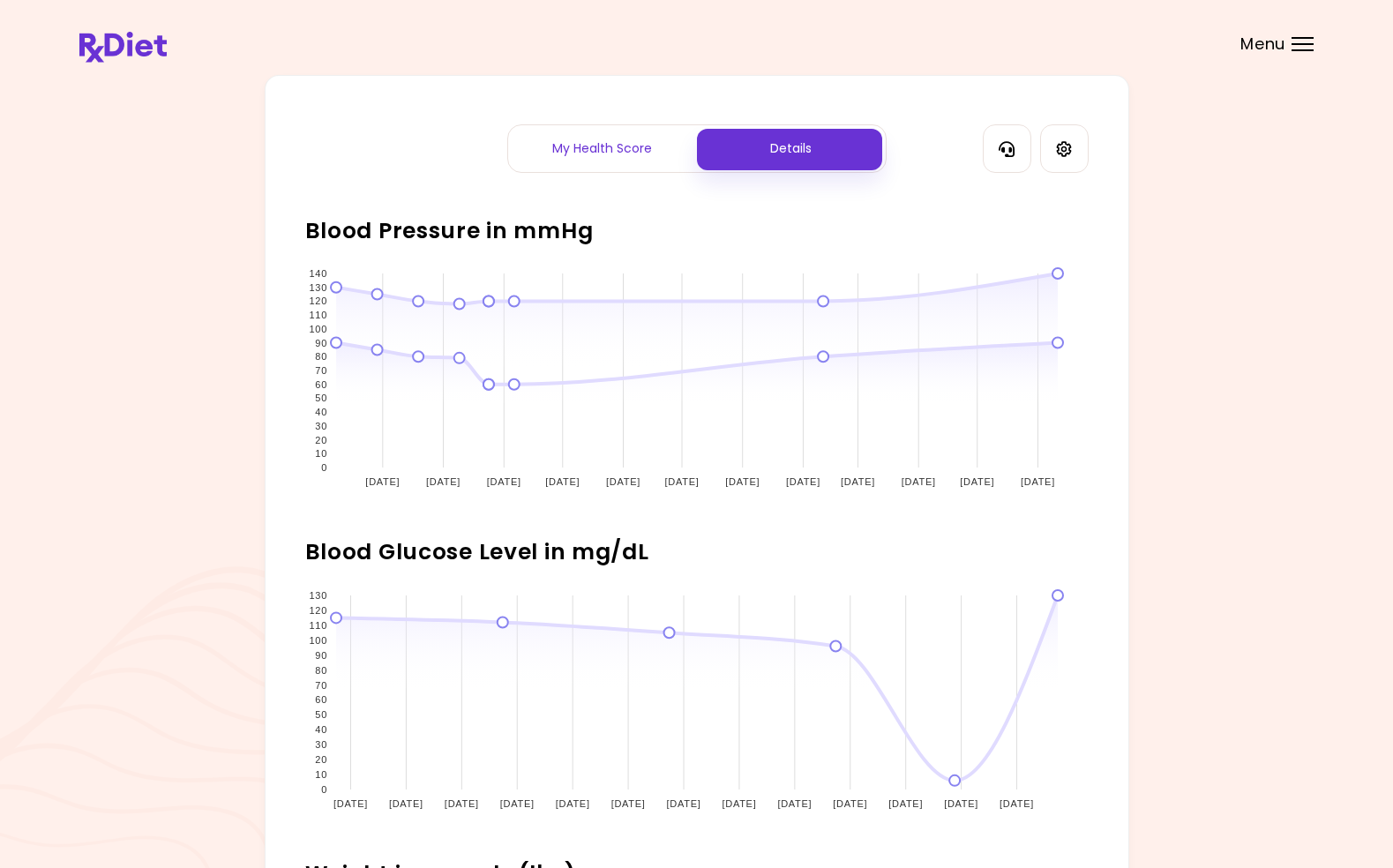
click at [623, 159] on div "My Health Score" at bounding box center [602, 149] width 189 height 46
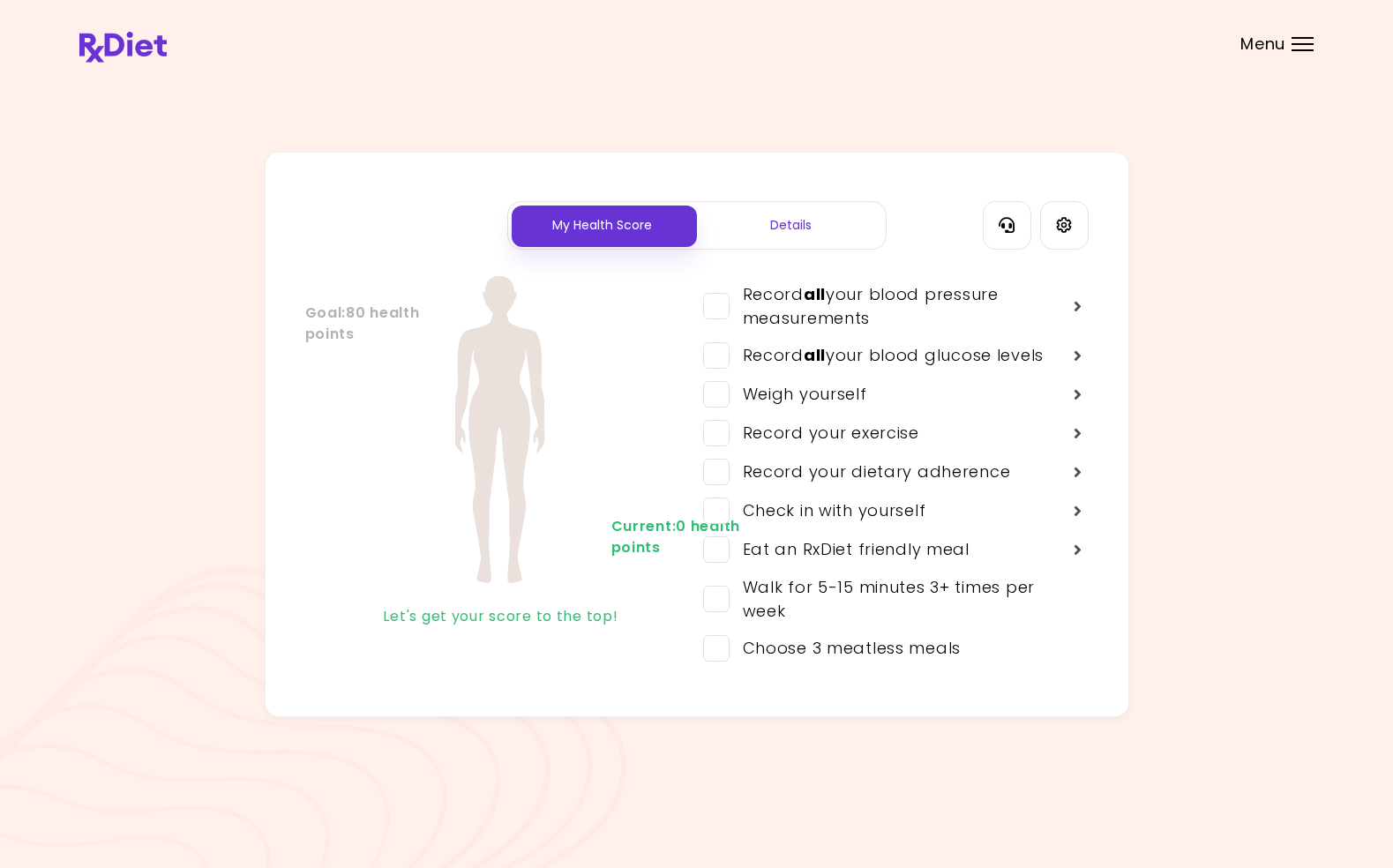
click at [1304, 45] on div "Menu" at bounding box center [1302, 43] width 22 height 14
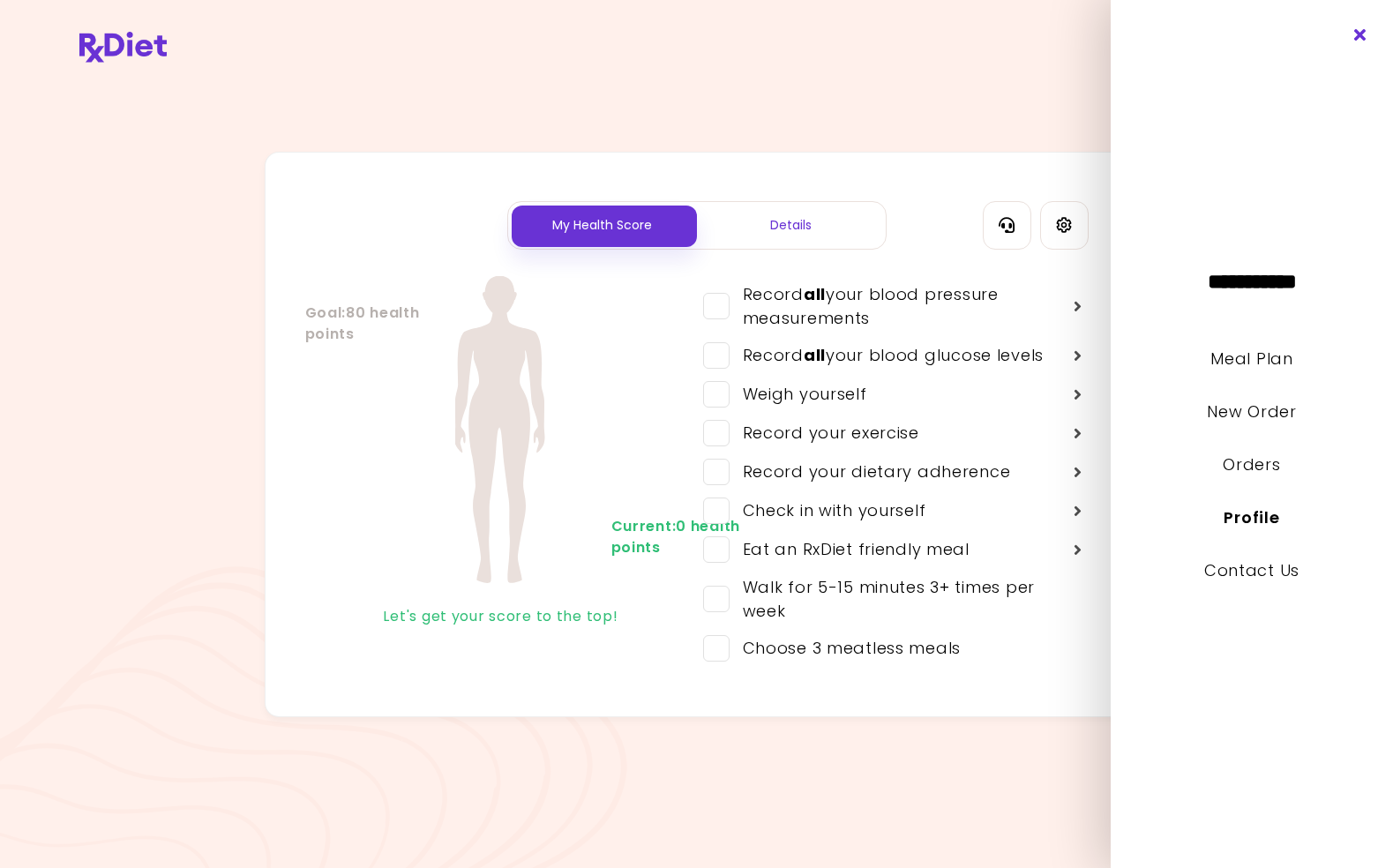
click at [1355, 37] on icon "Close" at bounding box center [1360, 35] width 16 height 13
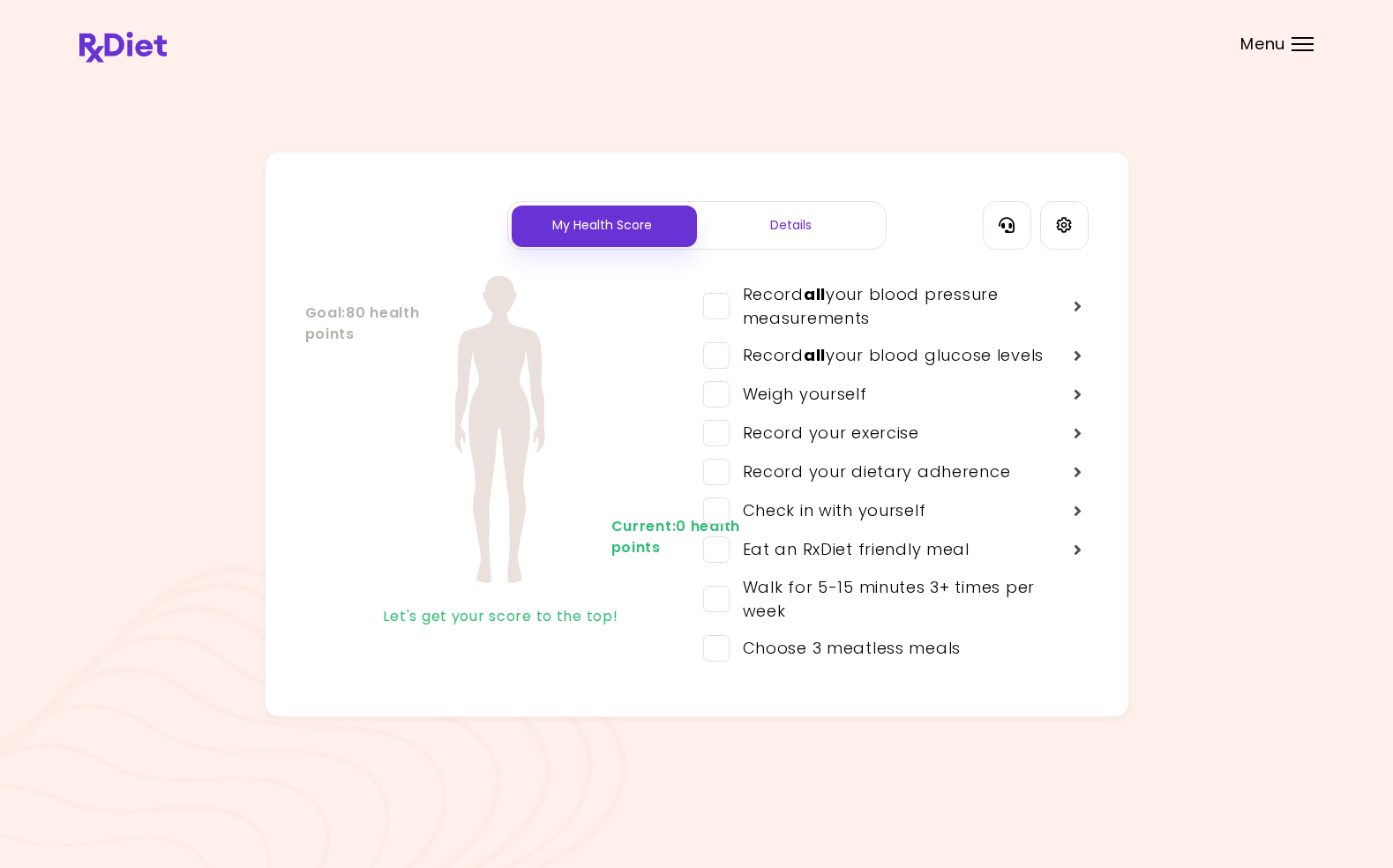
click at [1297, 43] on div at bounding box center [1302, 44] width 22 height 2
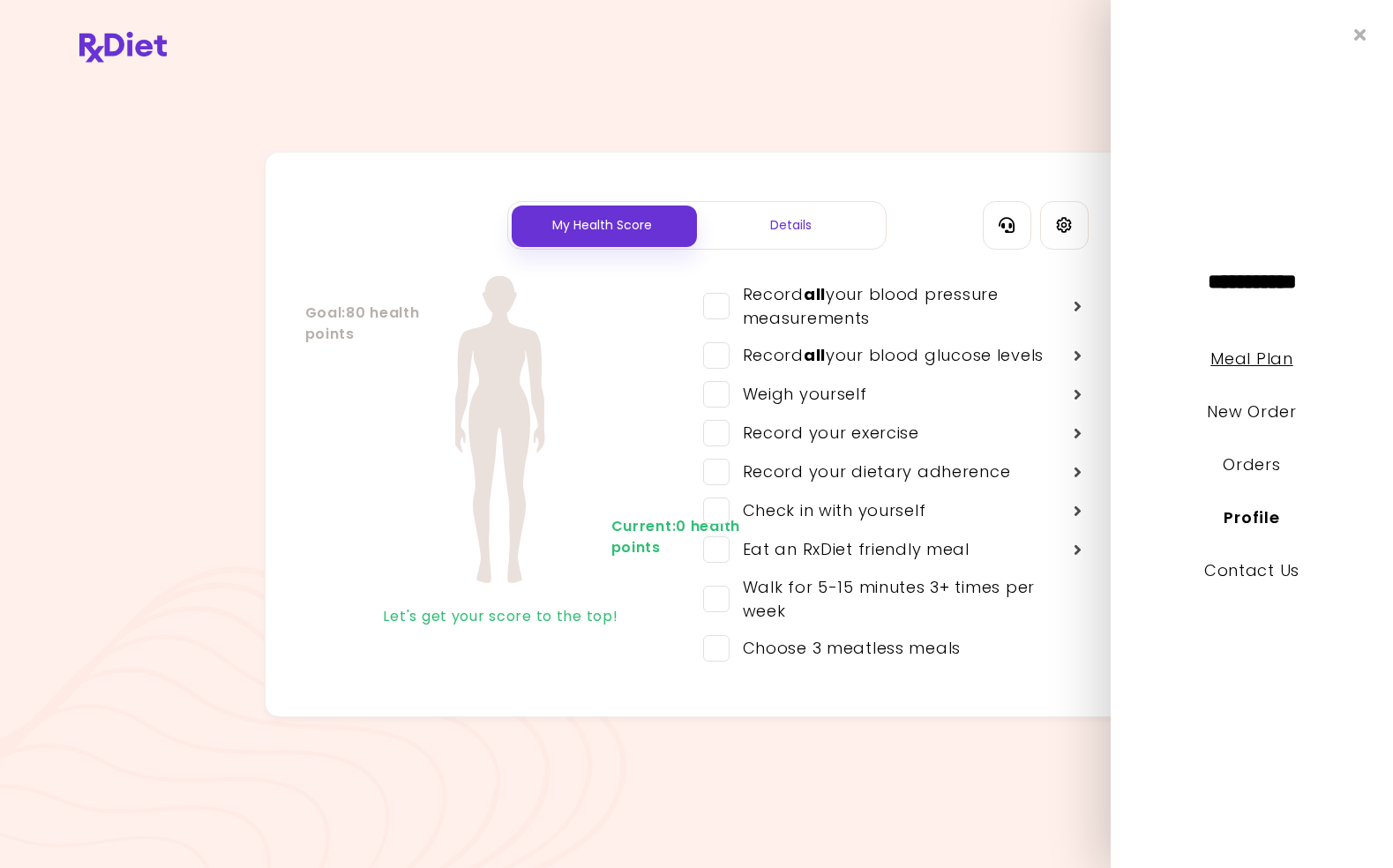
click at [1249, 362] on link "Meal Plan" at bounding box center [1251, 359] width 82 height 22
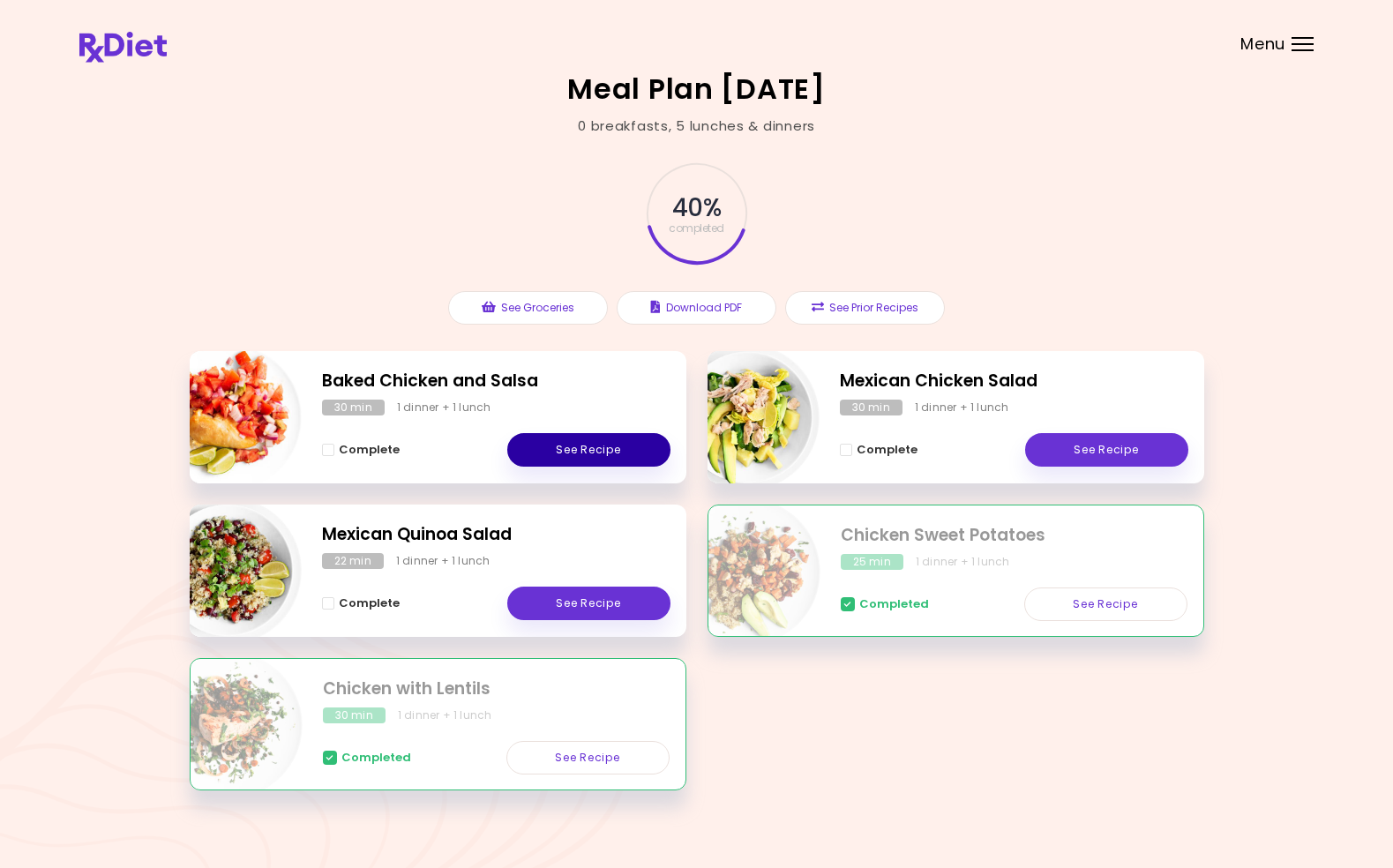
click at [590, 448] on link "See Recipe" at bounding box center [589, 449] width 163 height 34
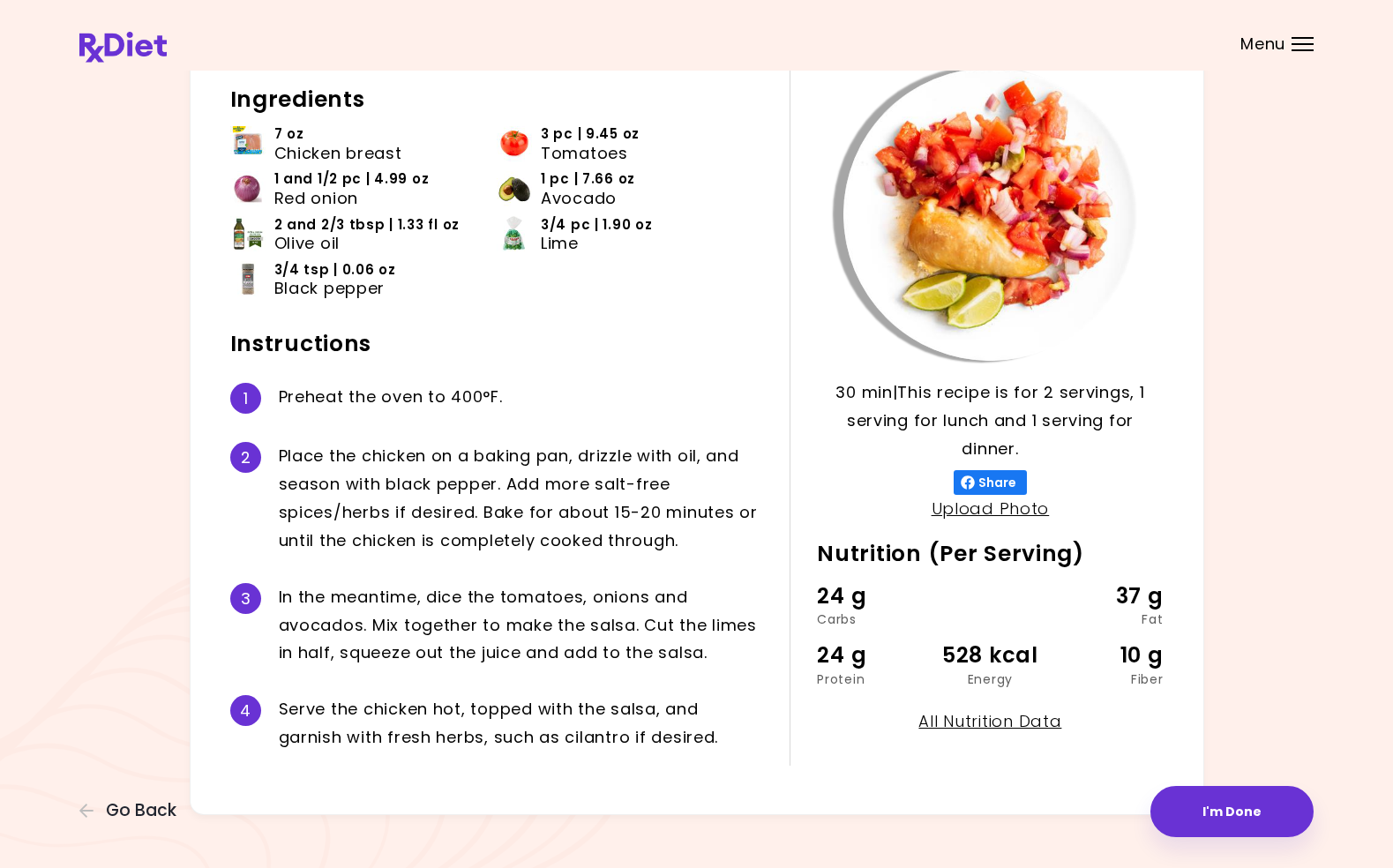
scroll to position [114, 0]
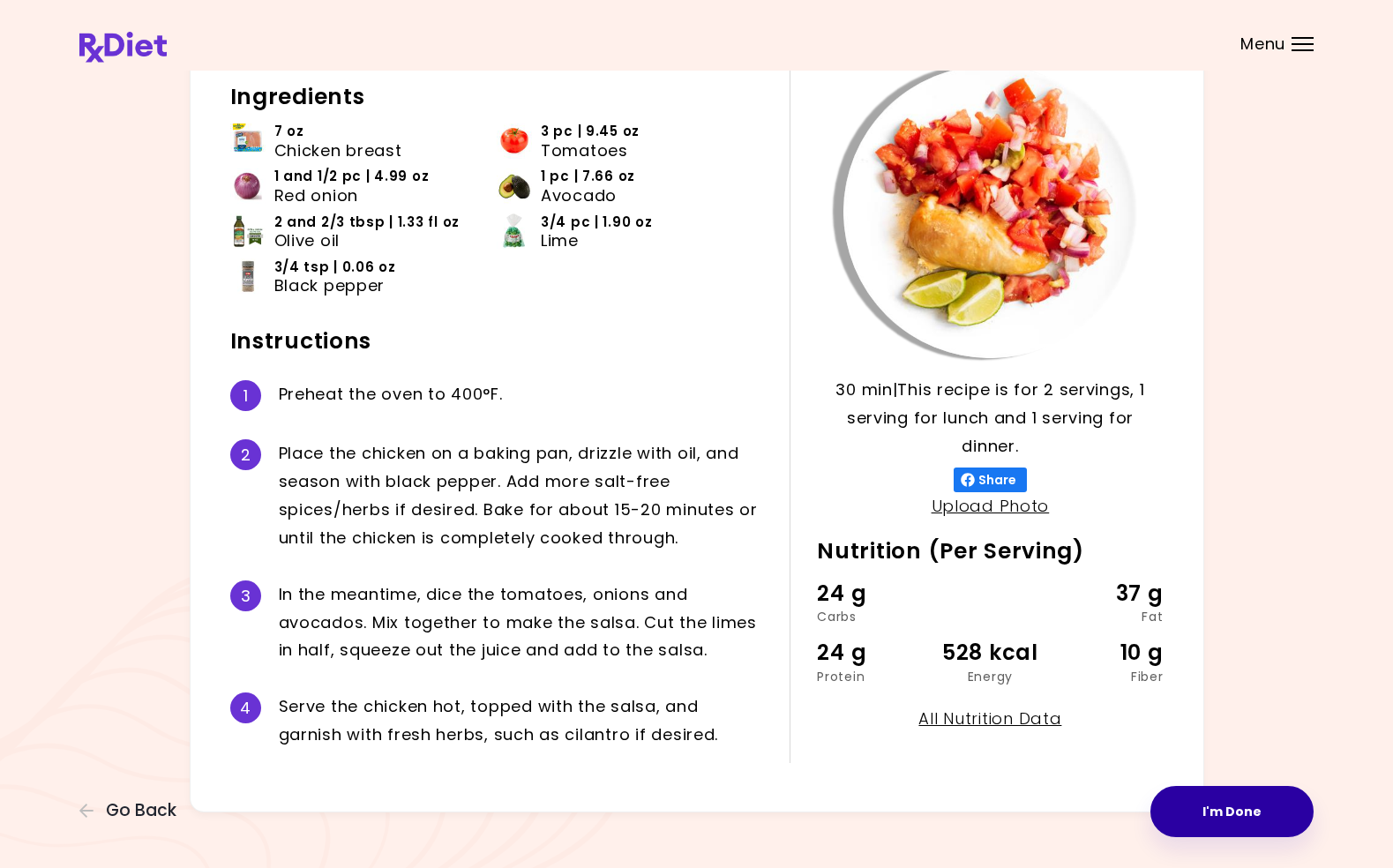
click at [1234, 814] on button "I'm Done" at bounding box center [1232, 811] width 163 height 51
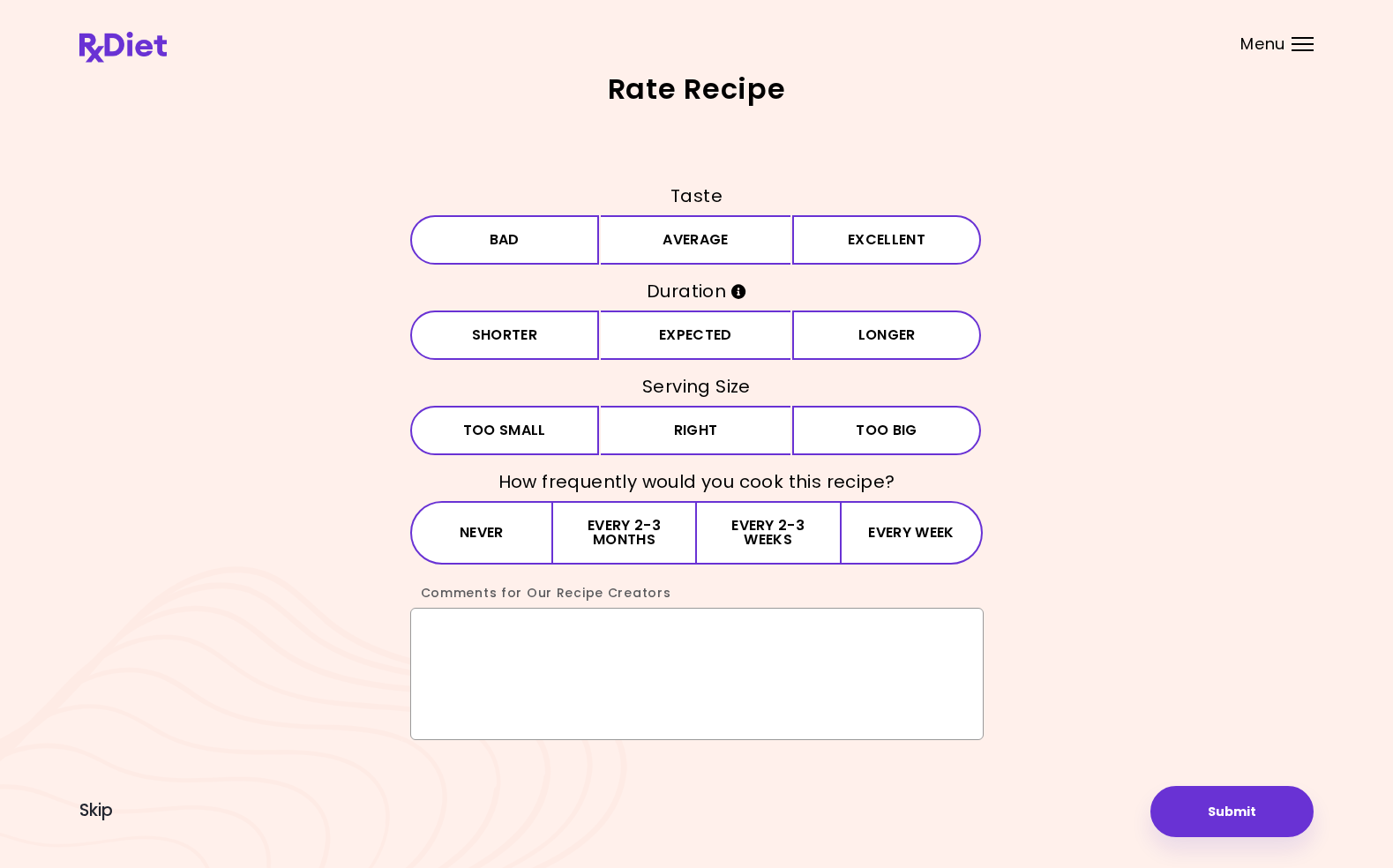
click at [628, 639] on textarea "Comments for Our Recipe Creators" at bounding box center [696, 674] width 573 height 132
click at [103, 809] on span "Skip" at bounding box center [96, 811] width 34 height 19
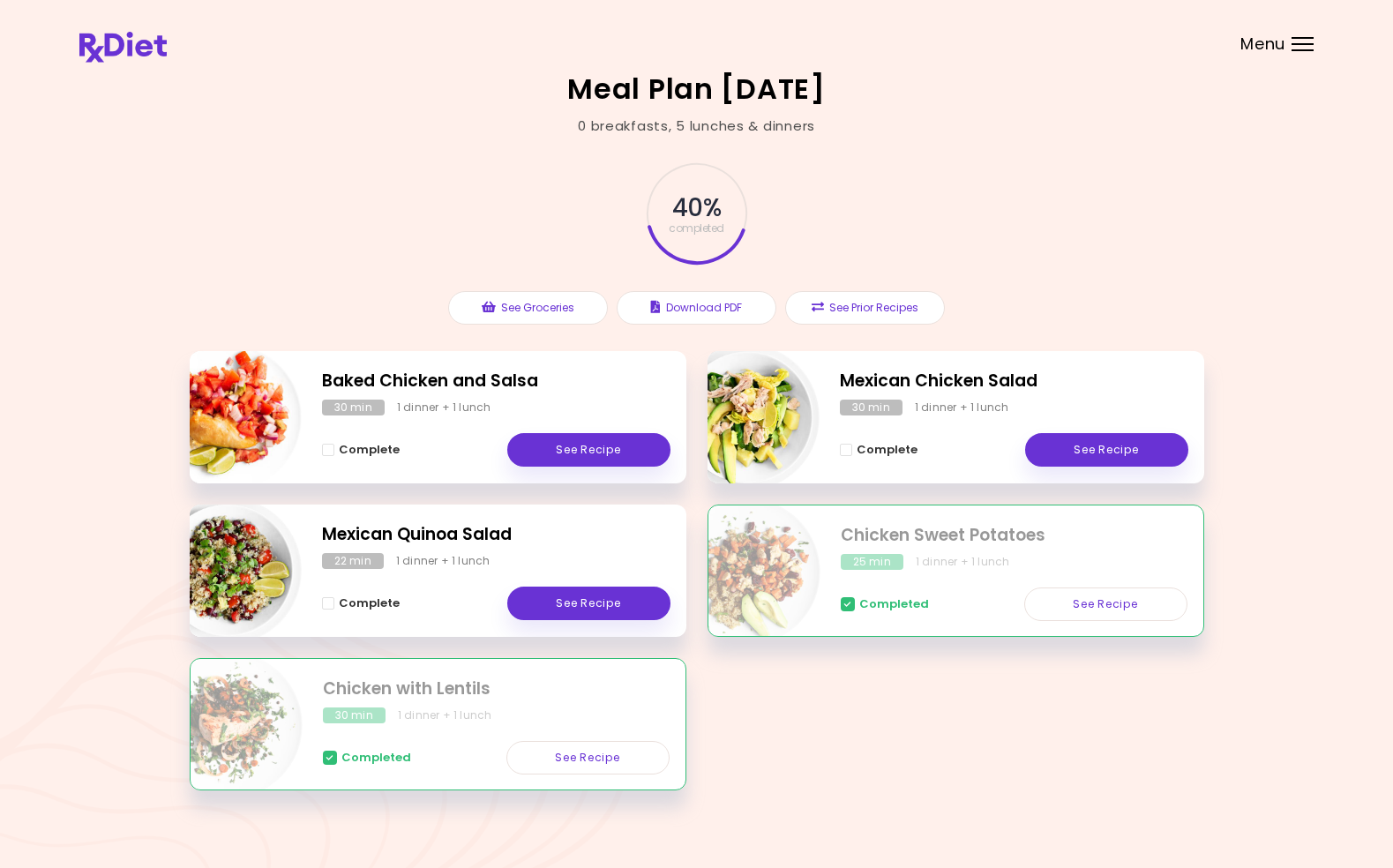
click at [1306, 43] on div at bounding box center [1302, 44] width 22 height 2
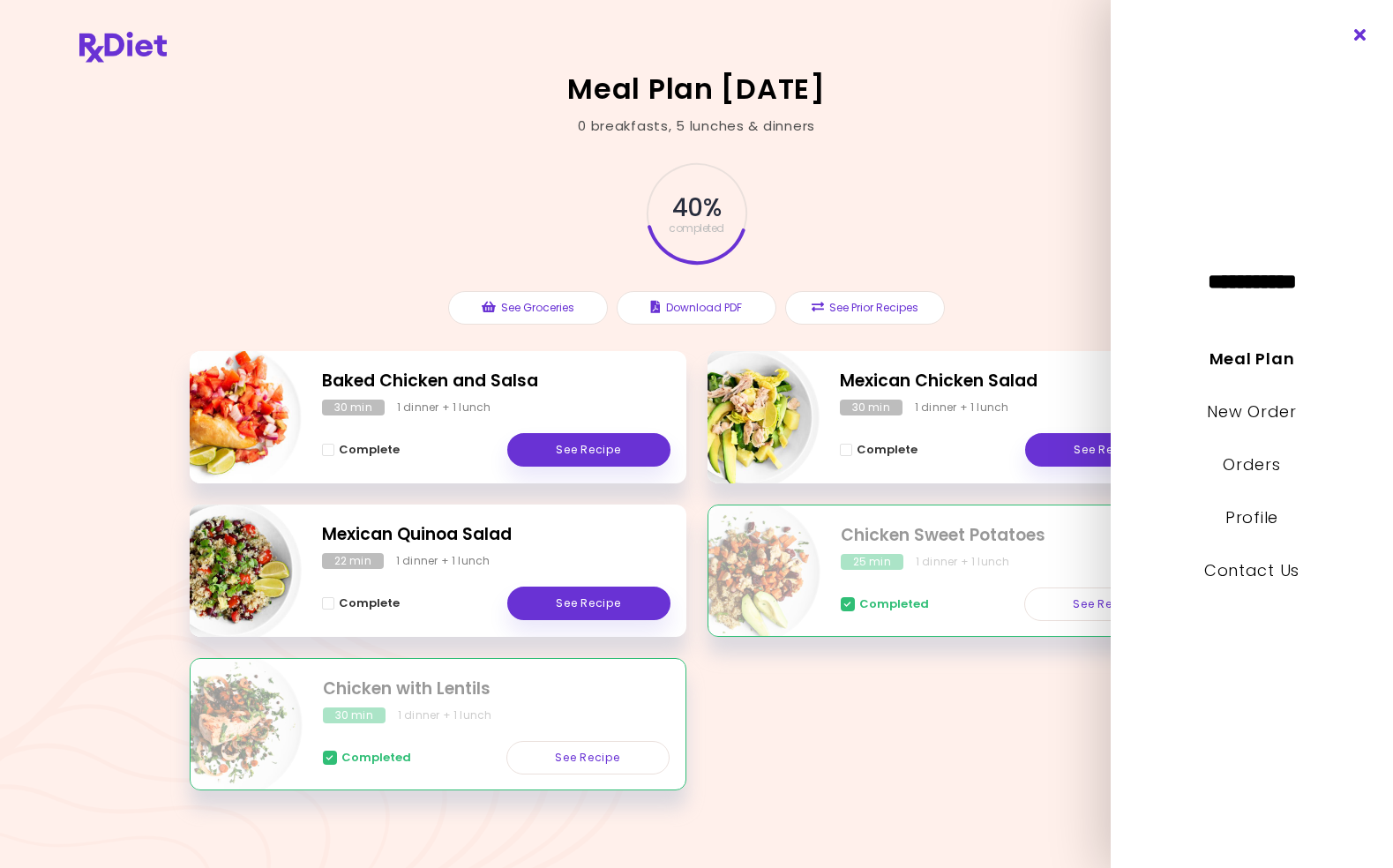
click at [1360, 36] on icon "Close" at bounding box center [1360, 35] width 16 height 13
